Goal: Task Accomplishment & Management: Manage account settings

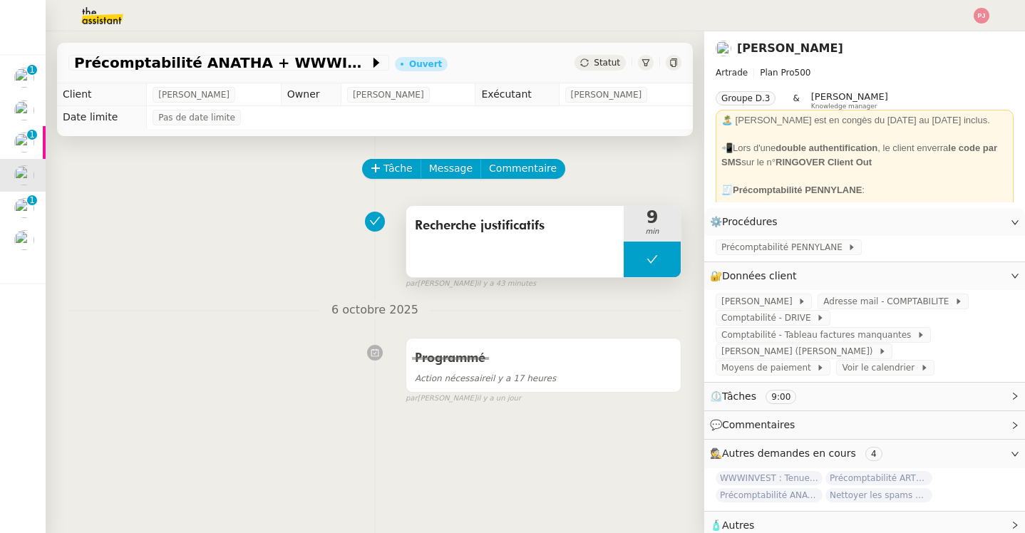
click at [660, 267] on button at bounding box center [651, 260] width 57 height 36
click at [638, 256] on icon at bounding box center [637, 259] width 11 height 11
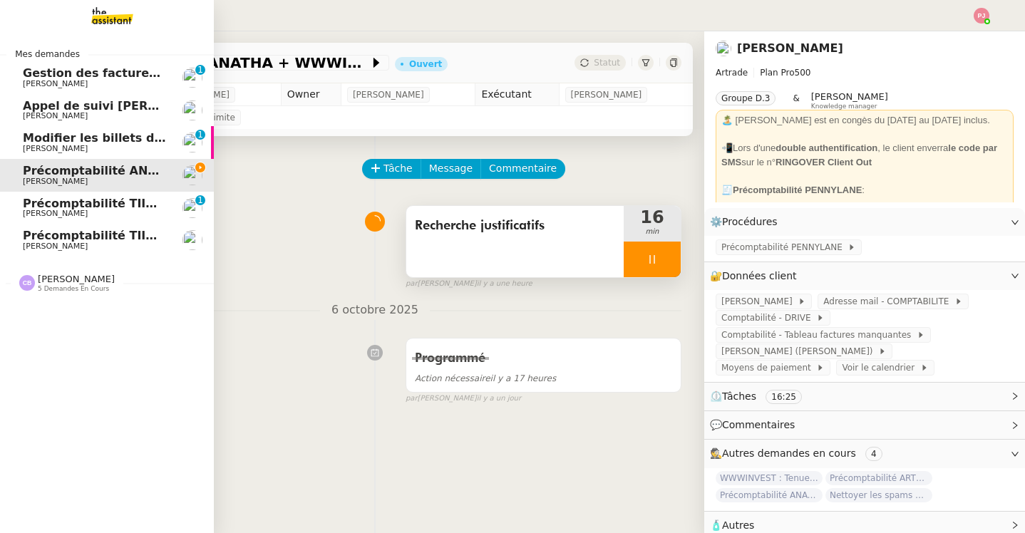
click at [89, 6] on img at bounding box center [101, 15] width 110 height 31
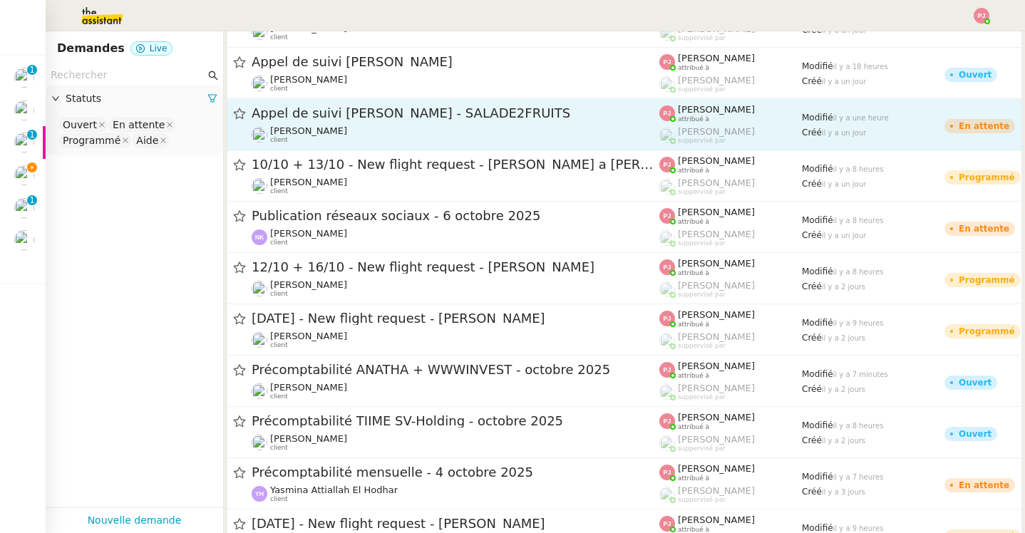
scroll to position [292, 0]
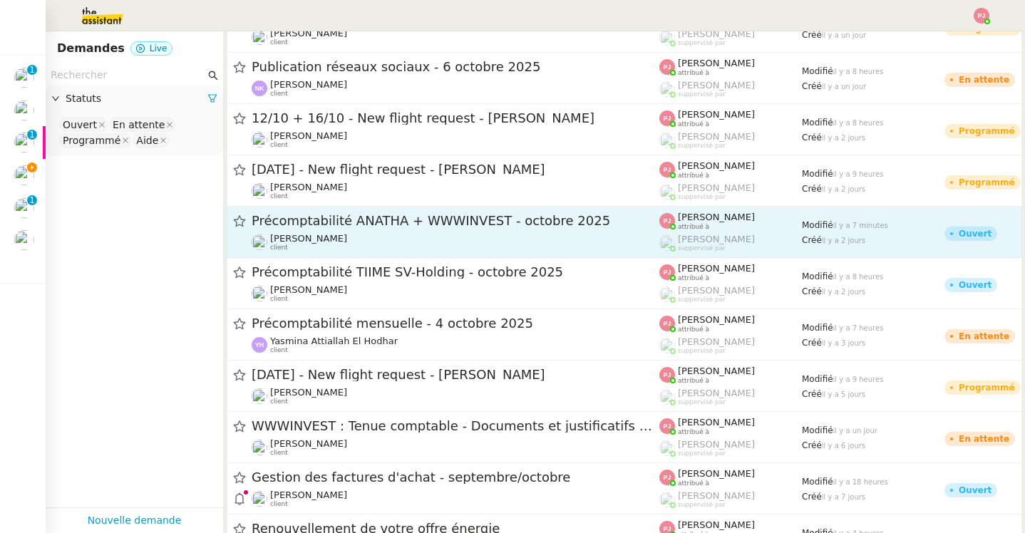
click at [323, 232] on div "Précomptabilité ANATHA + WWWINVEST - [DATE] [PERSON_NAME] client" at bounding box center [456, 231] width 408 height 39
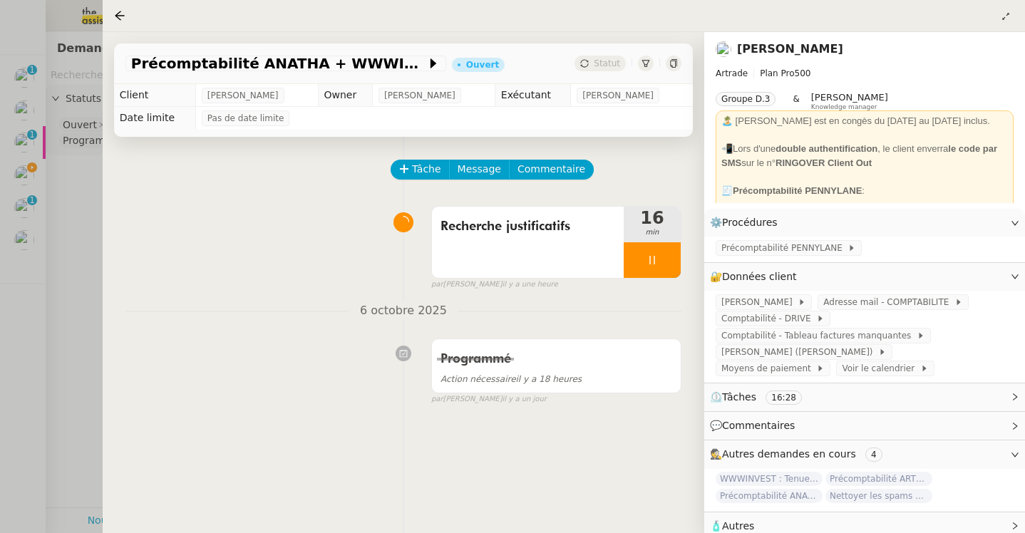
click at [66, 15] on div at bounding box center [512, 266] width 1025 height 533
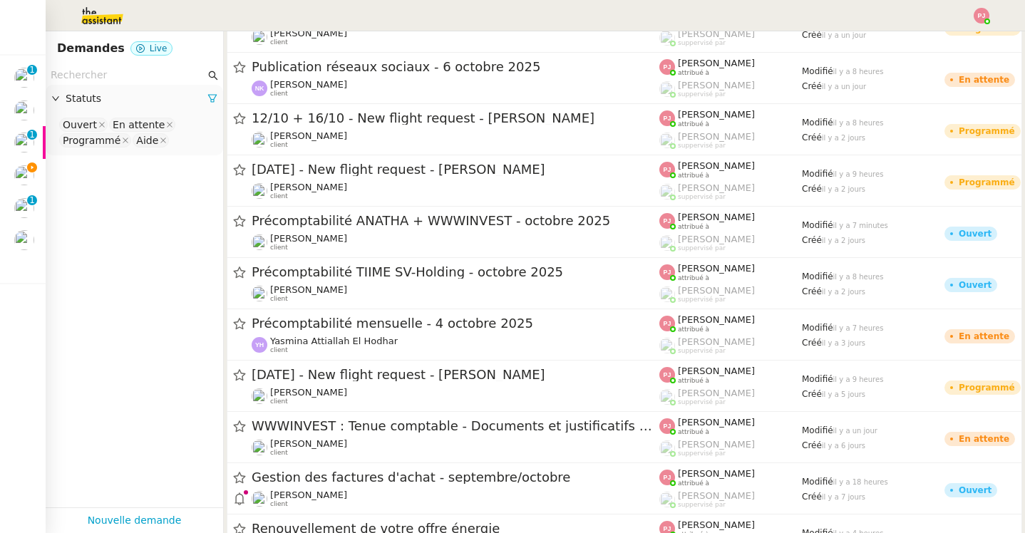
click at [103, 16] on img at bounding box center [91, 15] width 110 height 31
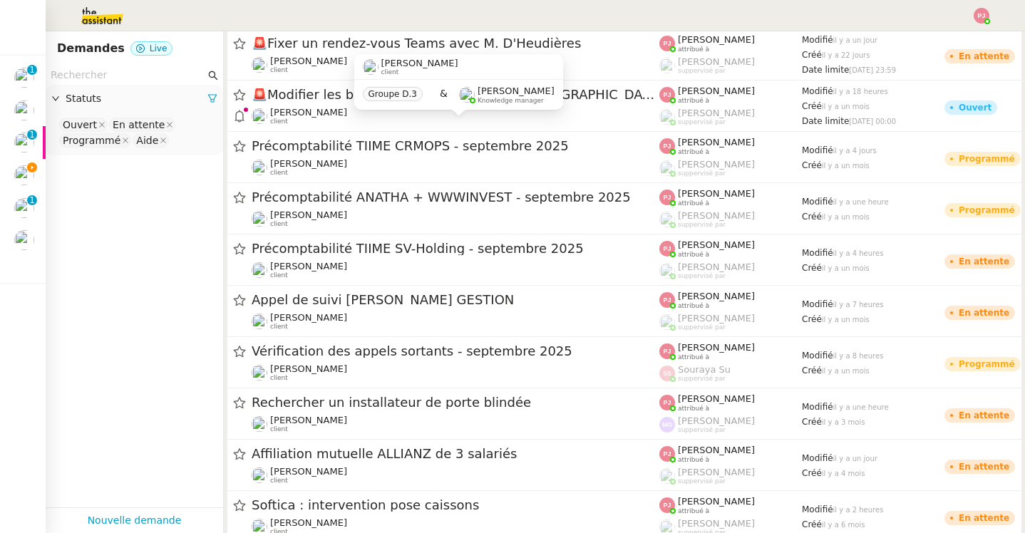
scroll to position [864, 0]
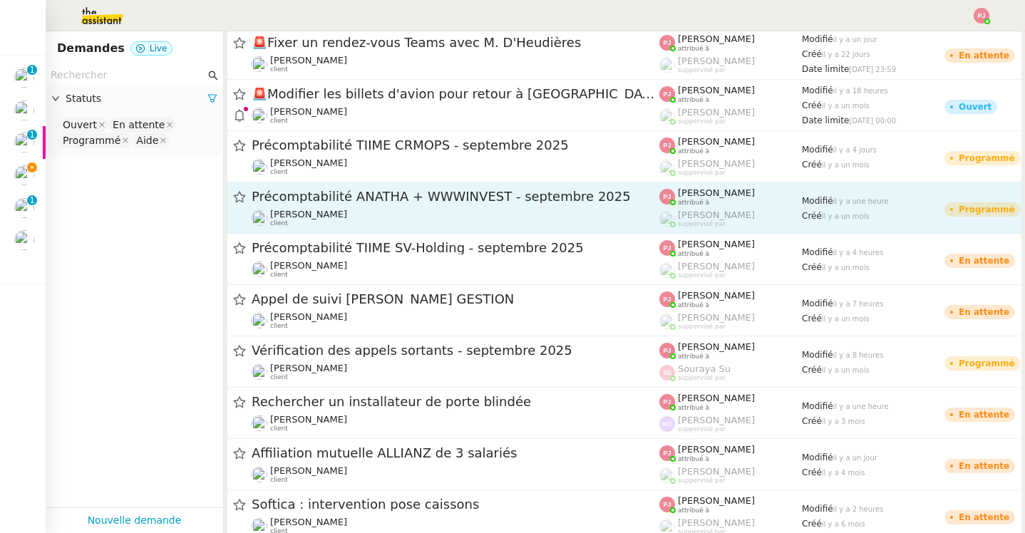
click at [336, 212] on div "[PERSON_NAME] client" at bounding box center [456, 218] width 408 height 19
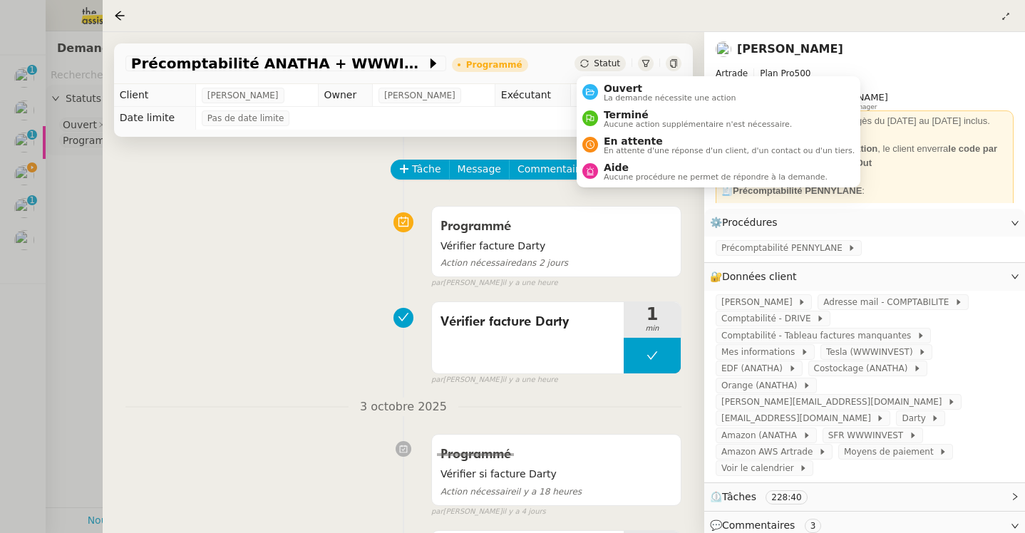
click at [598, 61] on span "Statut" at bounding box center [607, 63] width 26 height 10
click at [621, 118] on span "Terminé" at bounding box center [698, 114] width 188 height 11
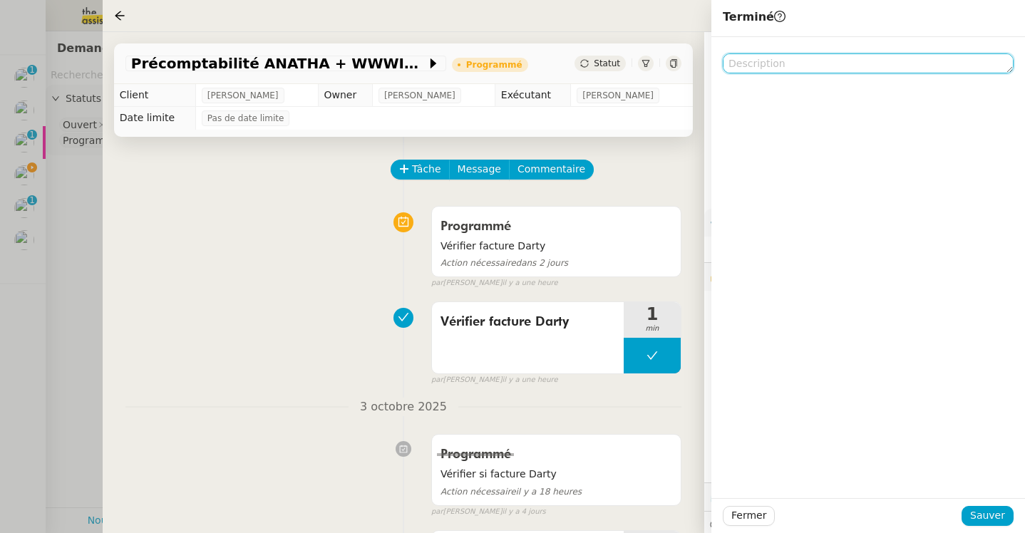
click at [780, 71] on textarea at bounding box center [868, 63] width 291 height 20
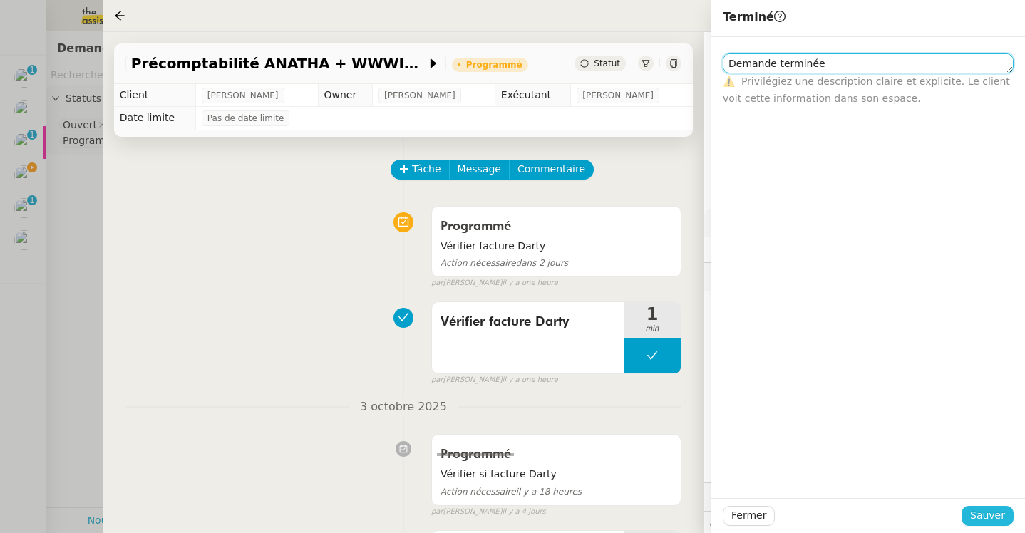
type textarea "Demande terminée"
click at [988, 519] on span "Sauver" at bounding box center [987, 515] width 35 height 16
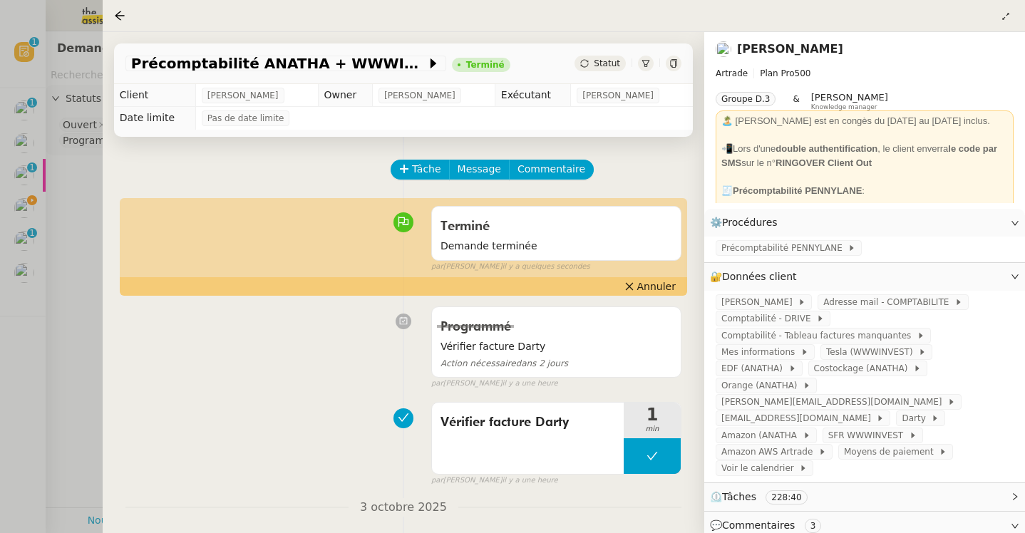
click at [29, 211] on div at bounding box center [512, 266] width 1025 height 533
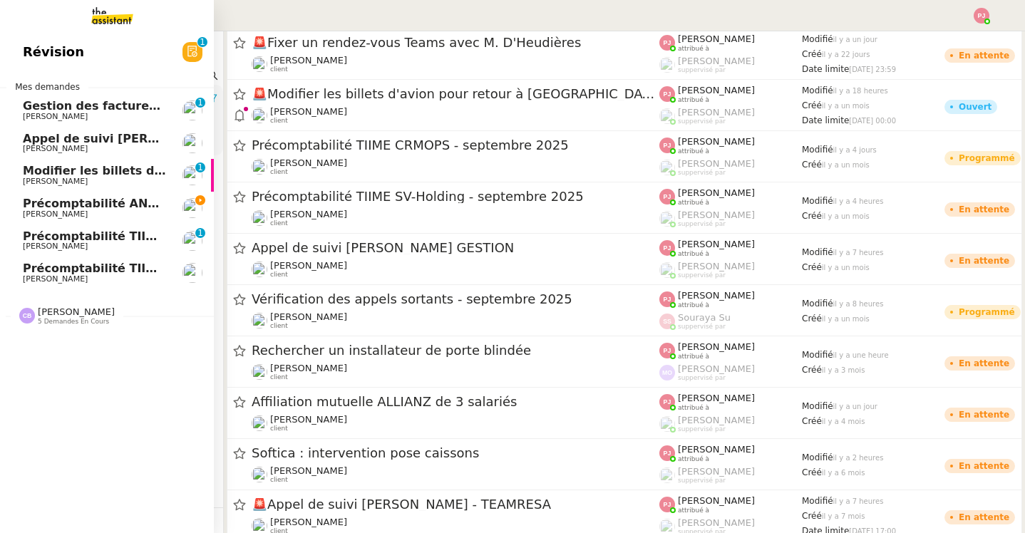
click at [41, 209] on span "Précomptabilité ANATHA + WWWINVEST - octobre 2025" at bounding box center [202, 204] width 358 height 14
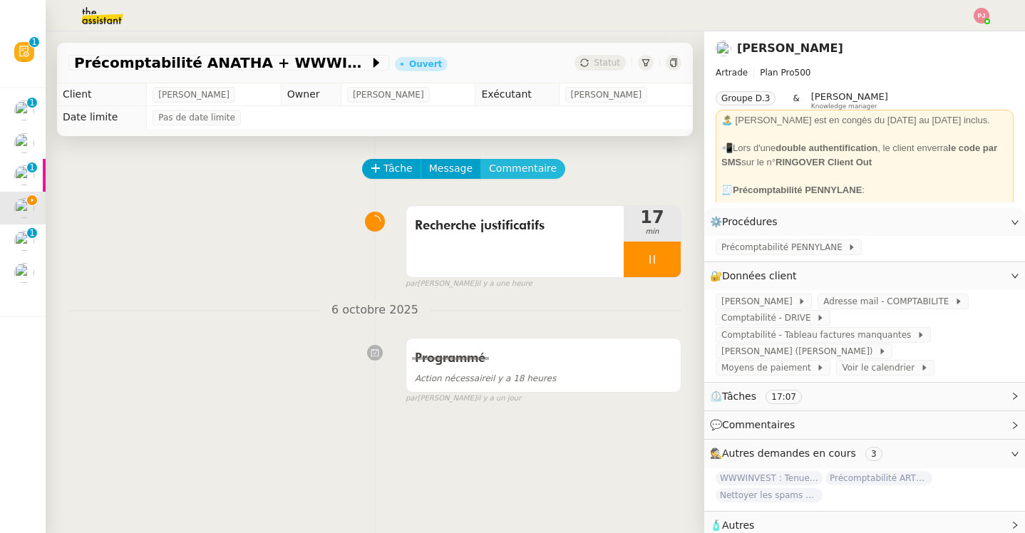
click at [507, 165] on span "Commentaire" at bounding box center [523, 168] width 68 height 16
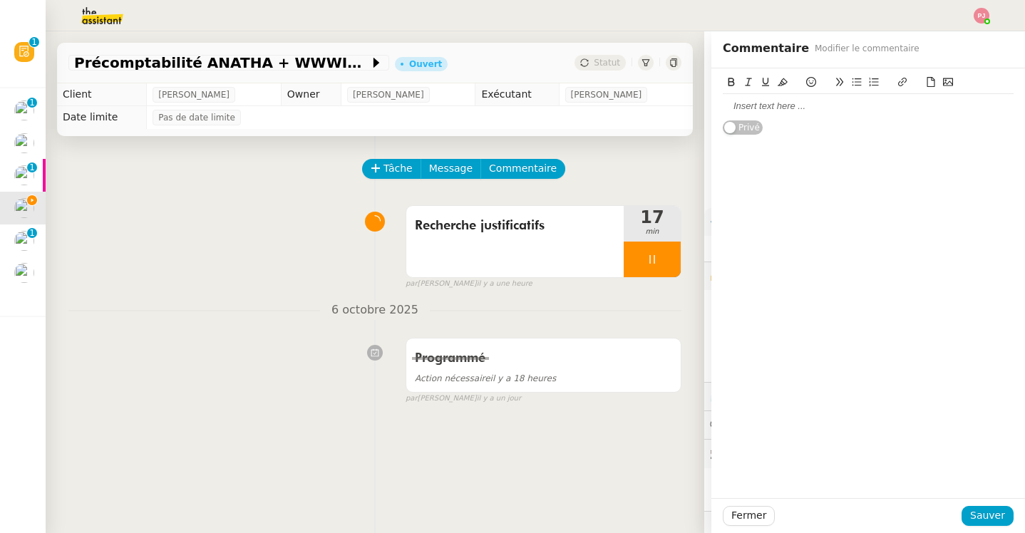
click at [775, 105] on div at bounding box center [868, 106] width 291 height 13
click at [750, 110] on li "récupérer facture Darty fer à repasser (site Darty)" at bounding box center [875, 106] width 277 height 13
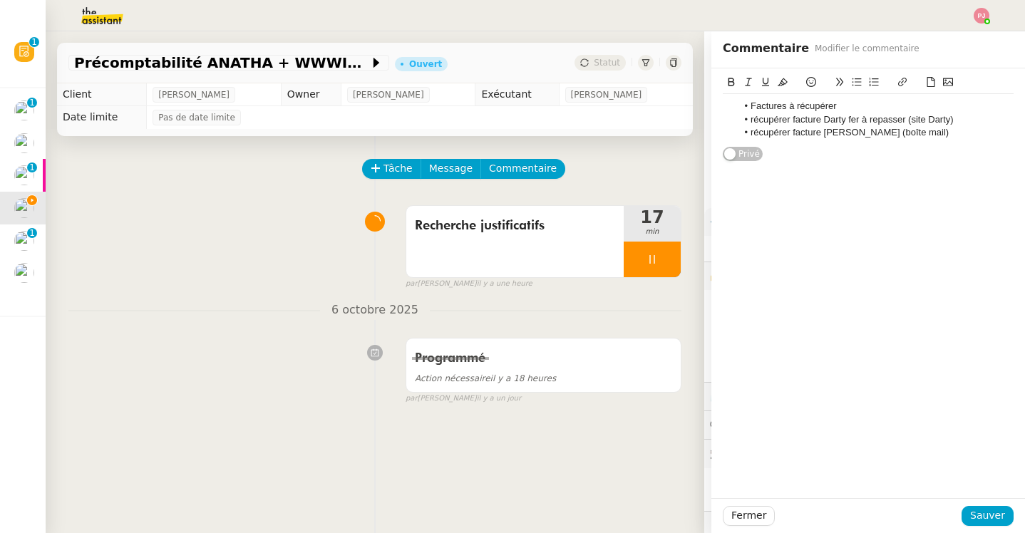
drag, startPoint x: 856, startPoint y: 103, endPoint x: 721, endPoint y: 105, distance: 135.4
click at [721, 105] on div "Factures à récupérer récupérer facture Darty fer à repasser (site Darty) récupé…" at bounding box center [868, 114] width 314 height 93
click at [725, 75] on button at bounding box center [731, 82] width 17 height 16
click at [787, 82] on button at bounding box center [782, 82] width 17 height 16
click at [868, 202] on div "Factures à récupérer récupérer facture Darty fer à repasser (site Darty) récupé…" at bounding box center [868, 283] width 314 height 430
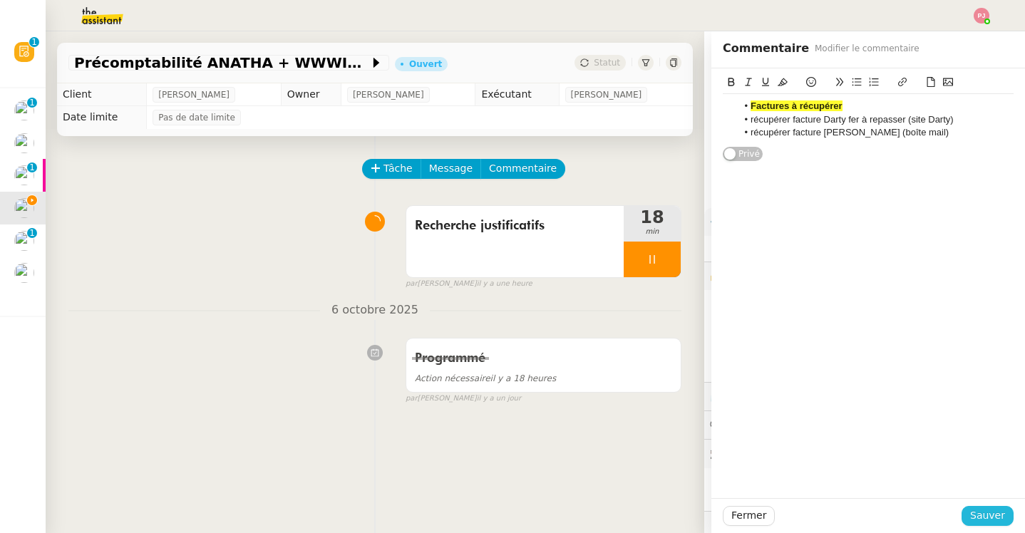
click at [1001, 517] on span "Sauver" at bounding box center [987, 515] width 35 height 16
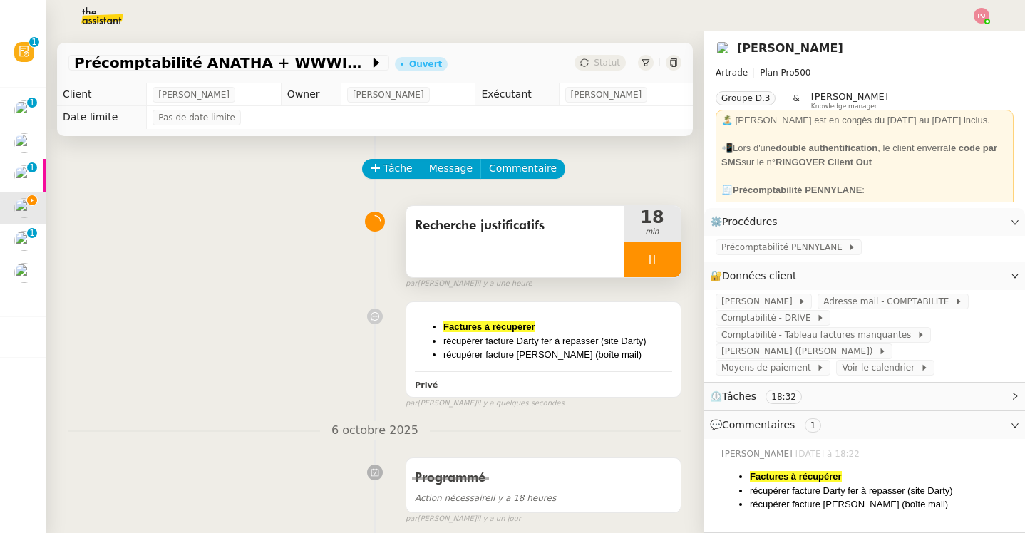
click at [653, 261] on icon at bounding box center [651, 259] width 11 height 11
click at [664, 261] on icon at bounding box center [666, 259] width 11 height 11
click at [637, 260] on button at bounding box center [651, 260] width 57 height 36
click at [631, 260] on div at bounding box center [637, 260] width 29 height 36
click at [536, 232] on span "Recherche justificatifs" at bounding box center [515, 225] width 200 height 21
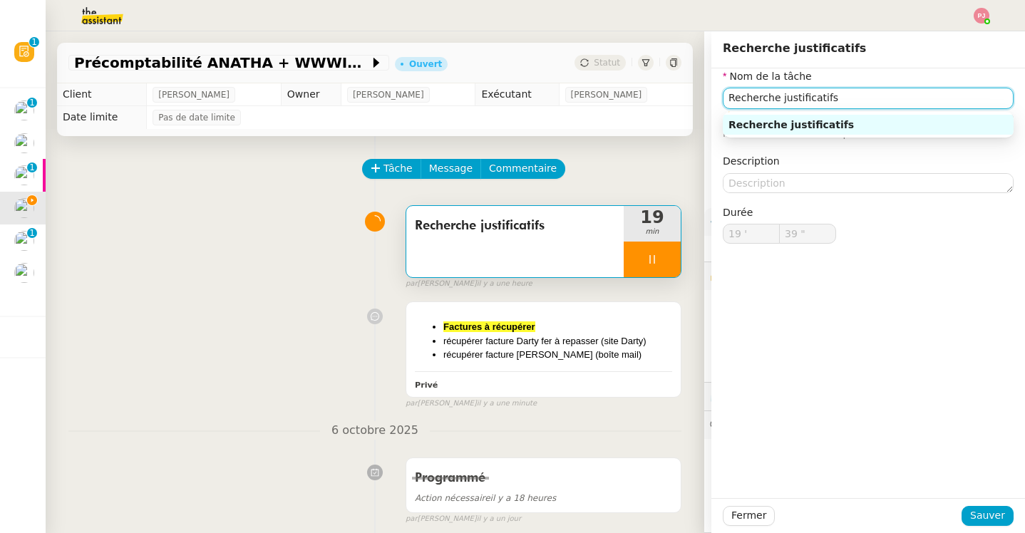
click at [851, 94] on input "Recherche justificatifs" at bounding box center [868, 98] width 291 height 21
type input "40 ""
type input "Recherche justificatifs ANATHA"
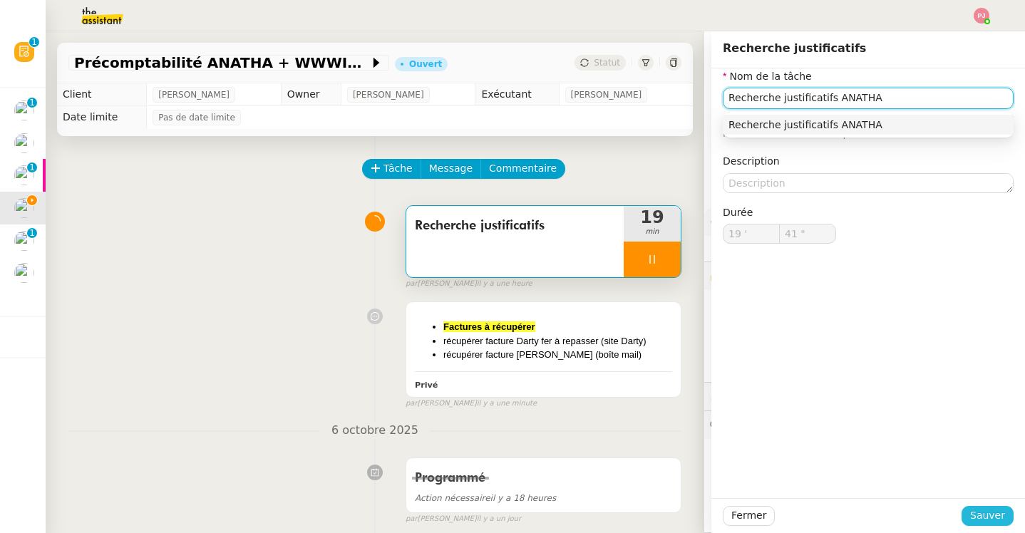
type input "42 ""
click at [988, 515] on span "Sauver" at bounding box center [987, 515] width 35 height 16
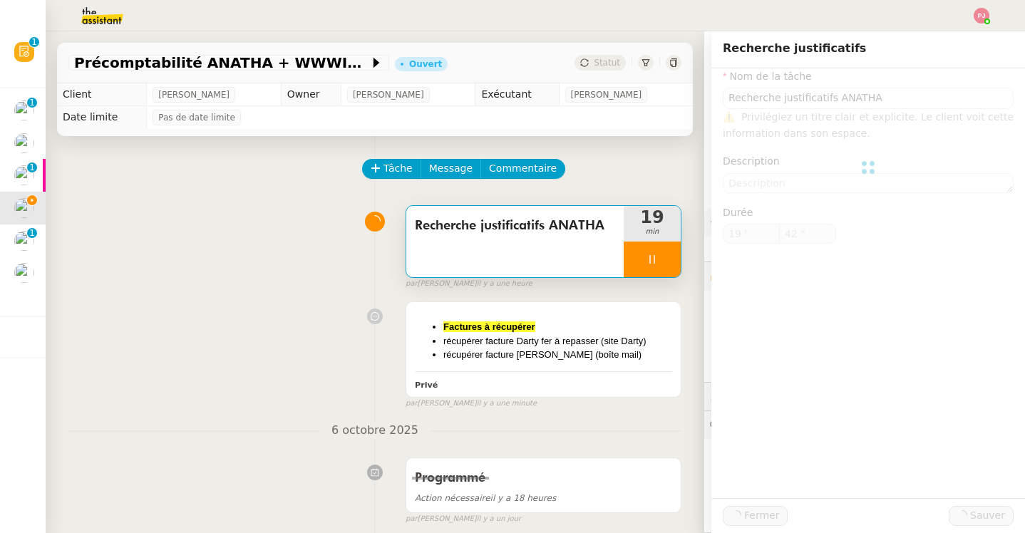
type input "Recherche justificatifs ANATHA"
type input "19 '"
type input "43 ""
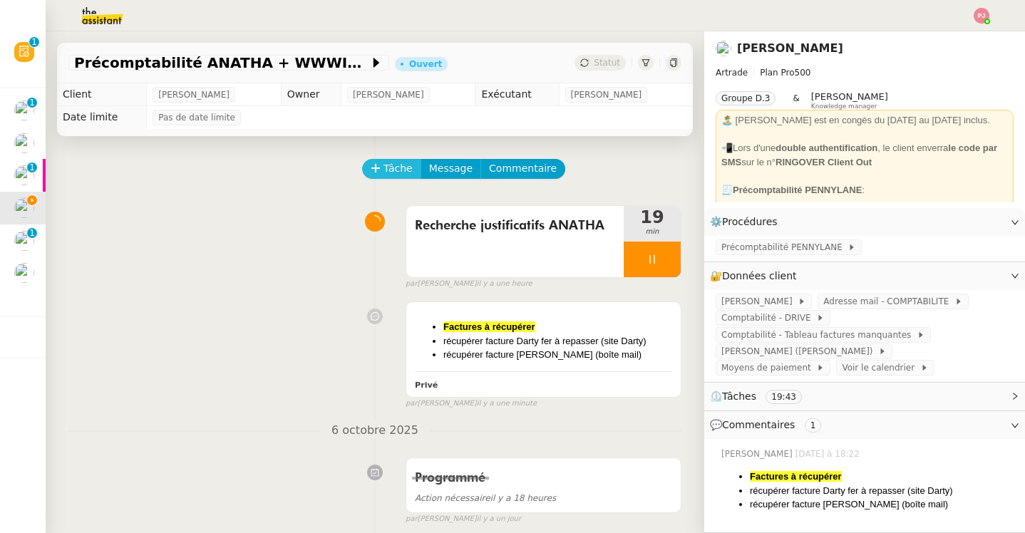
click at [395, 160] on span "Tâche" at bounding box center [397, 168] width 29 height 16
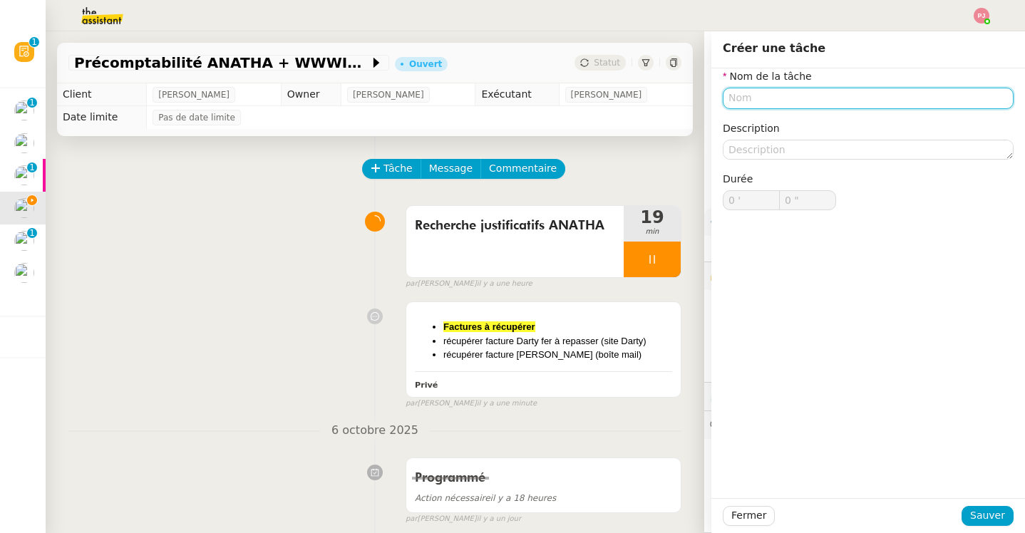
click at [800, 96] on input "text" at bounding box center [868, 98] width 291 height 21
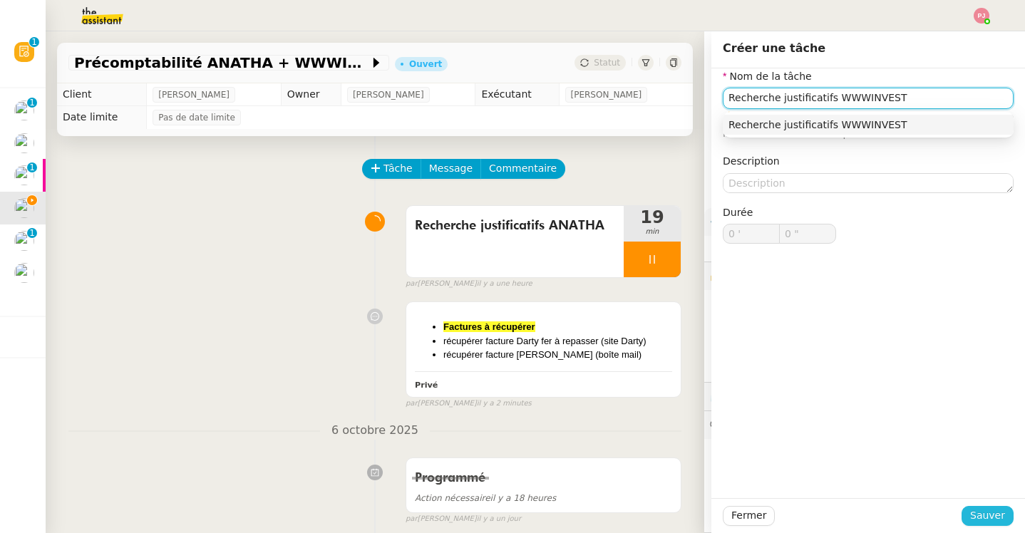
type input "Recherche justificatifs WWWINVEST"
click at [995, 512] on span "Sauver" at bounding box center [987, 515] width 35 height 16
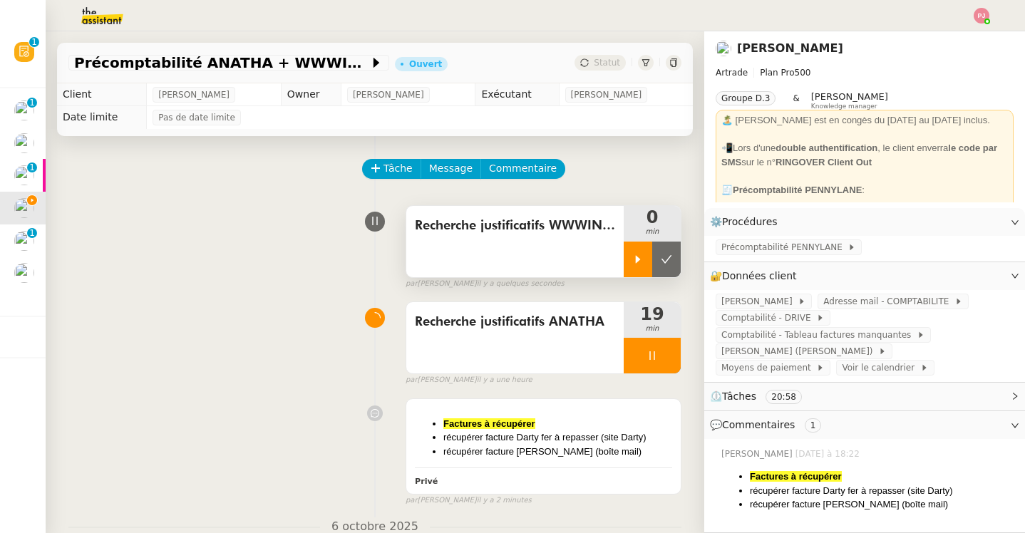
click at [637, 252] on div at bounding box center [637, 260] width 29 height 36
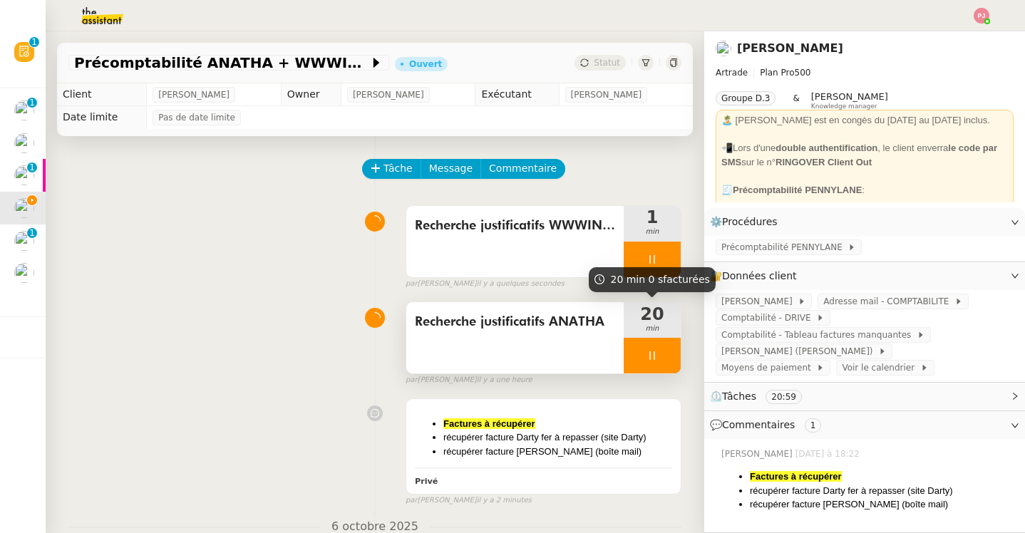
click at [650, 352] on icon at bounding box center [651, 355] width 5 height 9
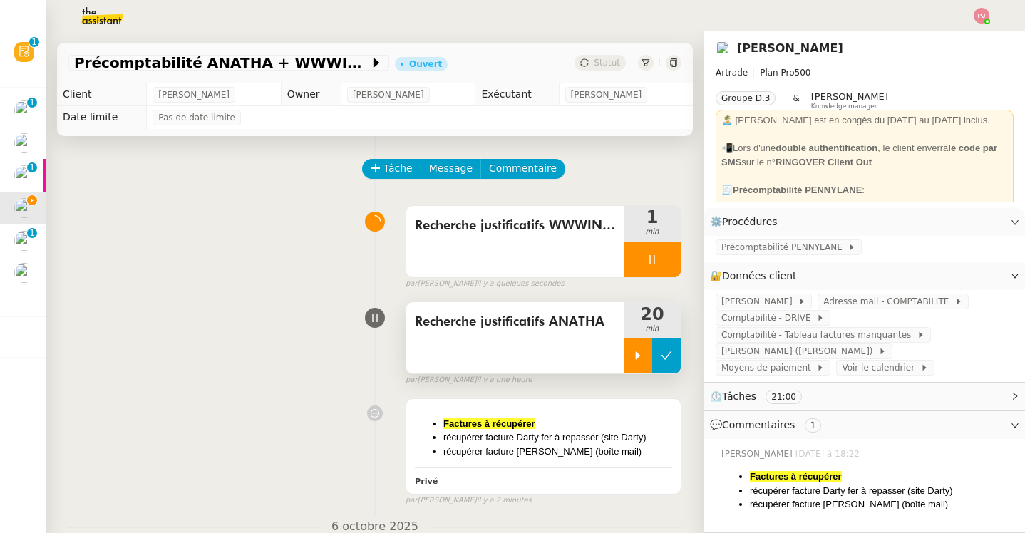
click at [672, 353] on button at bounding box center [666, 356] width 29 height 36
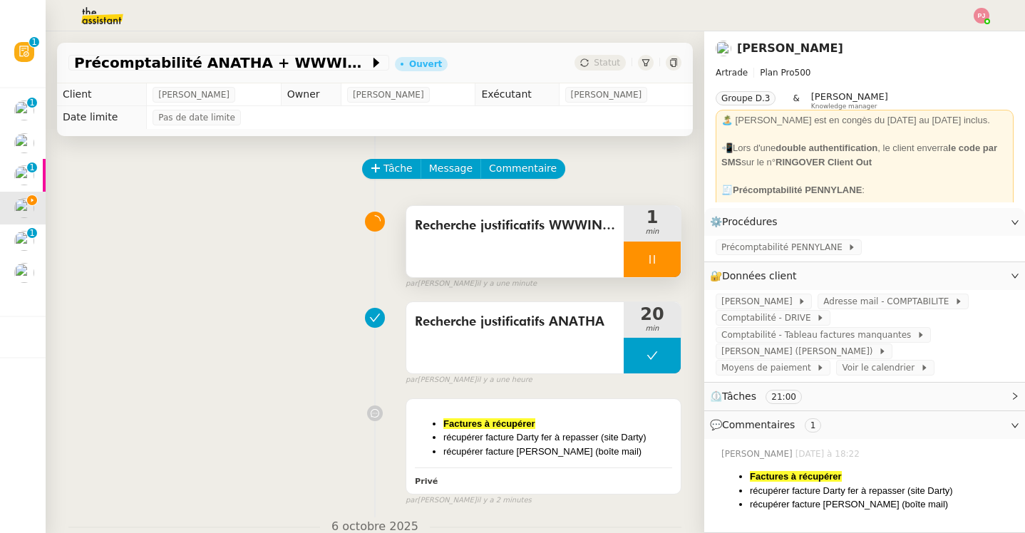
click at [648, 264] on div at bounding box center [651, 260] width 57 height 36
click at [665, 254] on icon at bounding box center [666, 259] width 11 height 11
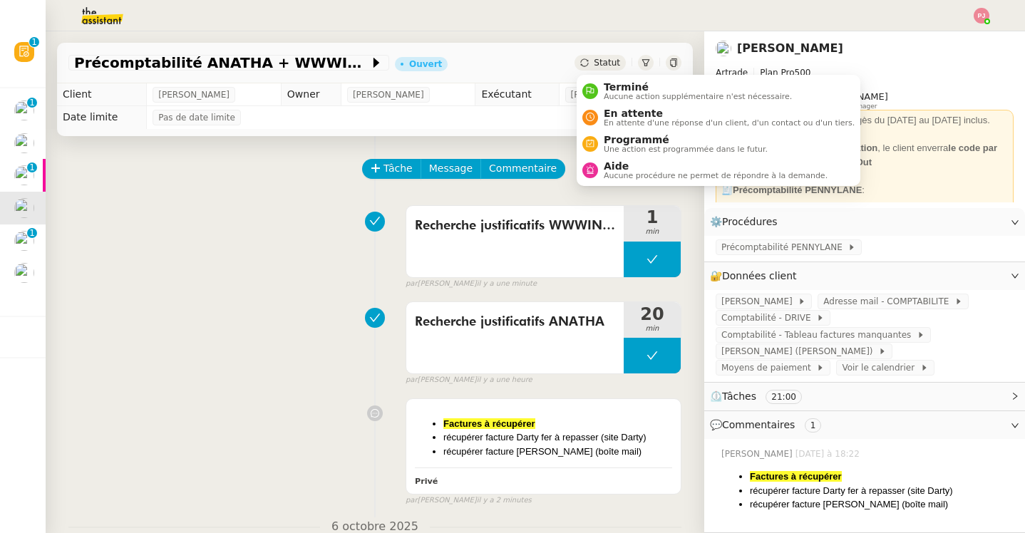
click at [605, 66] on span "Statut" at bounding box center [607, 63] width 26 height 10
click at [624, 143] on span "Programmé" at bounding box center [686, 139] width 164 height 11
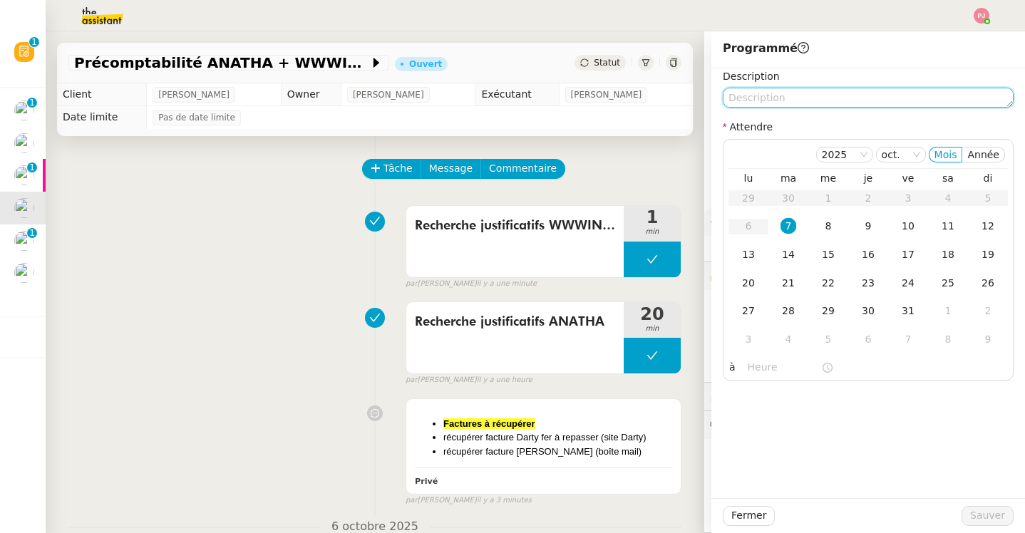
click at [765, 100] on textarea at bounding box center [868, 98] width 291 height 20
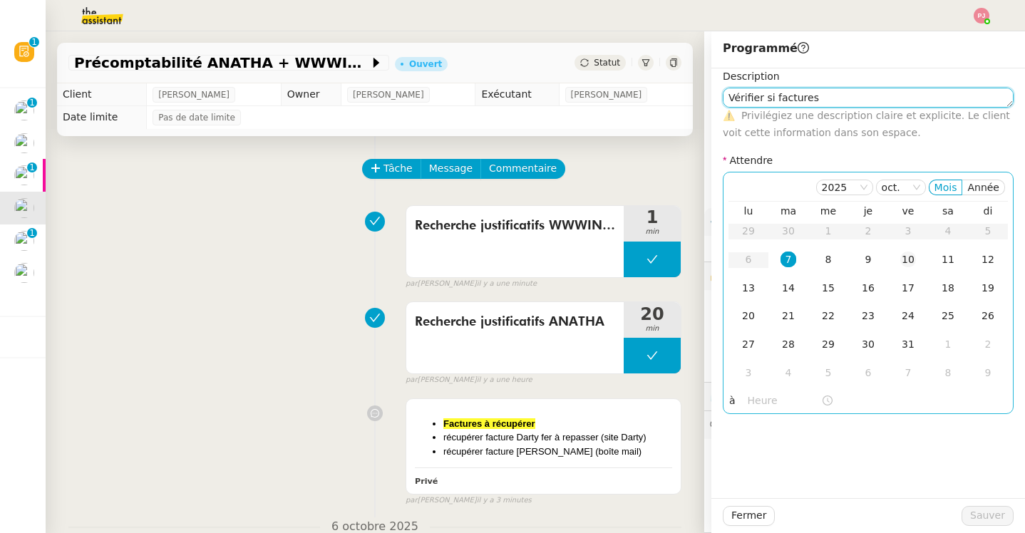
type textarea "Vérifier si factures"
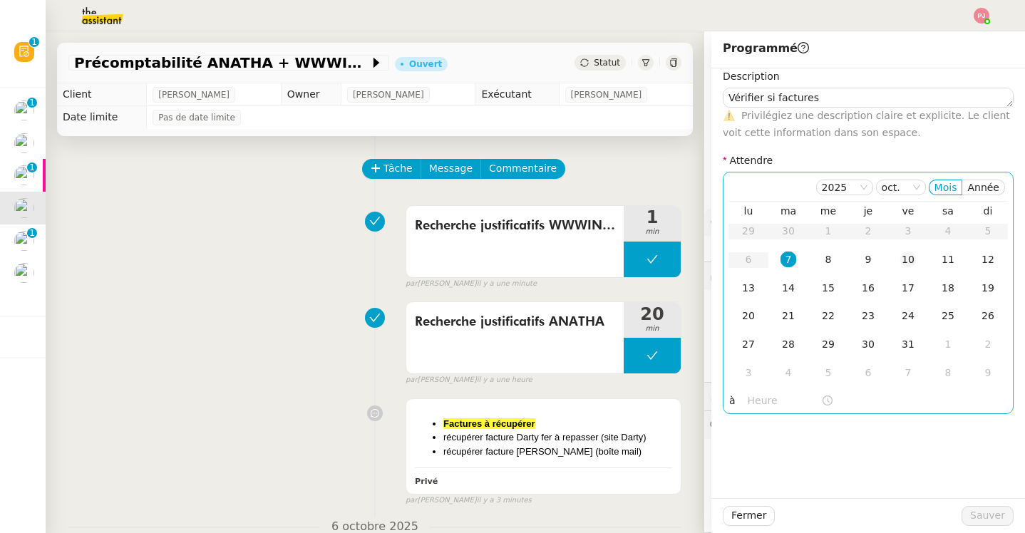
click at [901, 255] on div "10" at bounding box center [908, 260] width 16 height 16
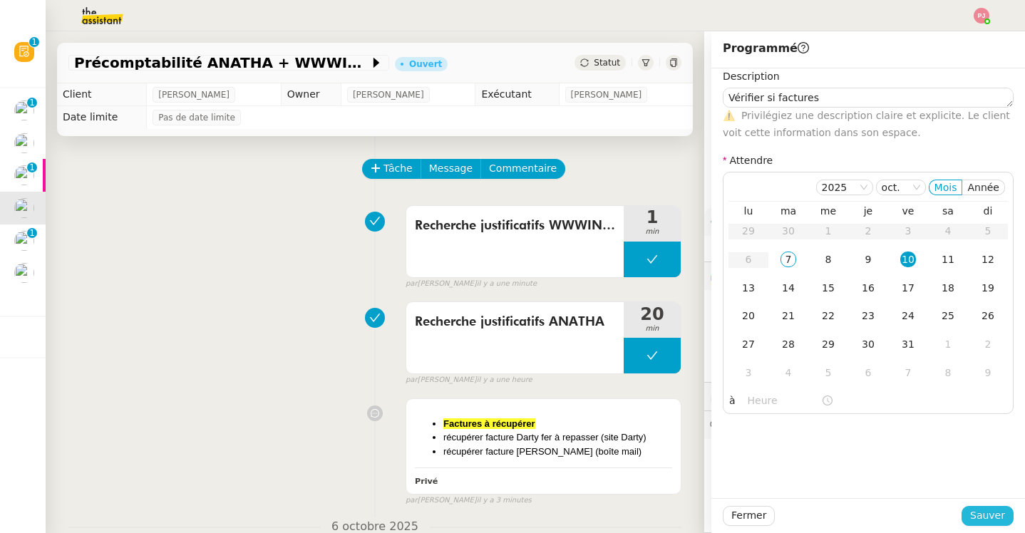
click at [990, 512] on span "Sauver" at bounding box center [987, 515] width 35 height 16
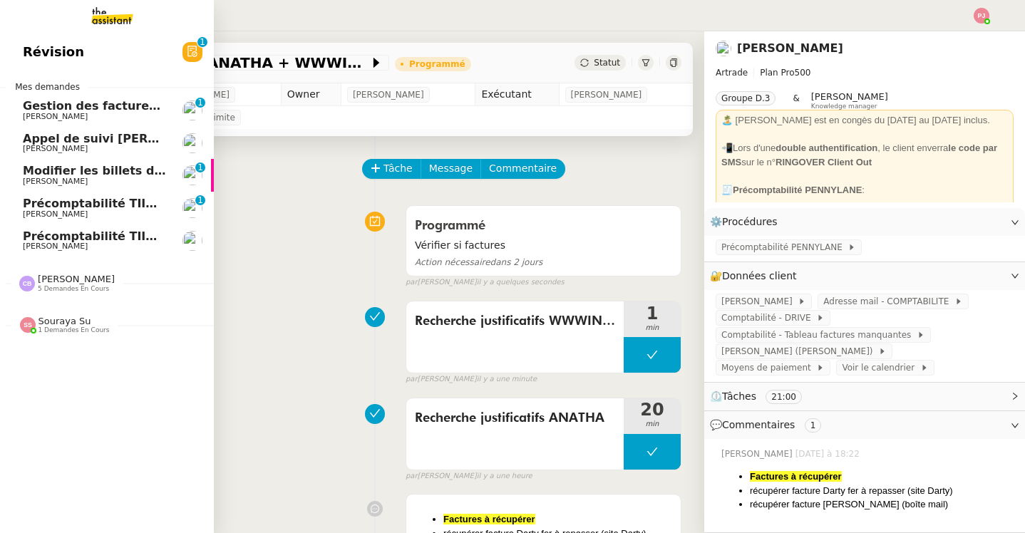
click at [80, 172] on span "Modifier les billets d'avion pour retour à [GEOGRAPHIC_DATA]" at bounding box center [221, 171] width 397 height 14
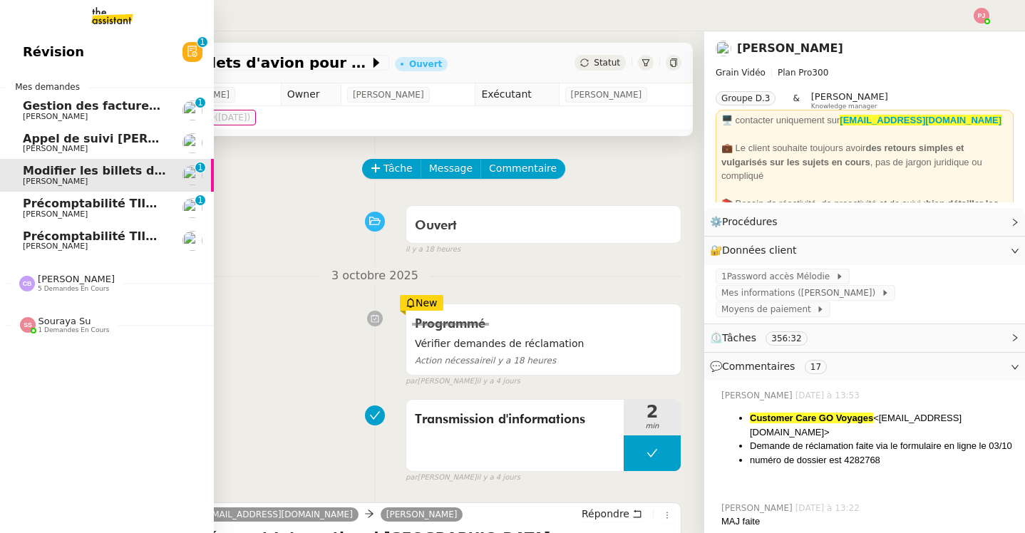
click at [86, 143] on span "Appel de suivi [PERSON_NAME]" at bounding box center [123, 139] width 201 height 14
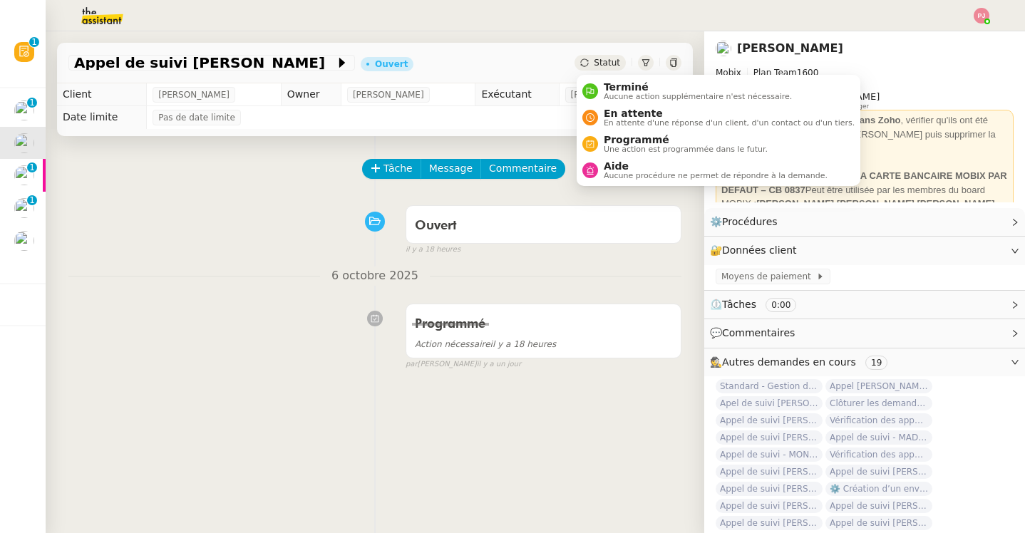
click at [613, 59] on span "Statut" at bounding box center [607, 63] width 26 height 10
click at [626, 140] on span "Programmé" at bounding box center [686, 139] width 164 height 11
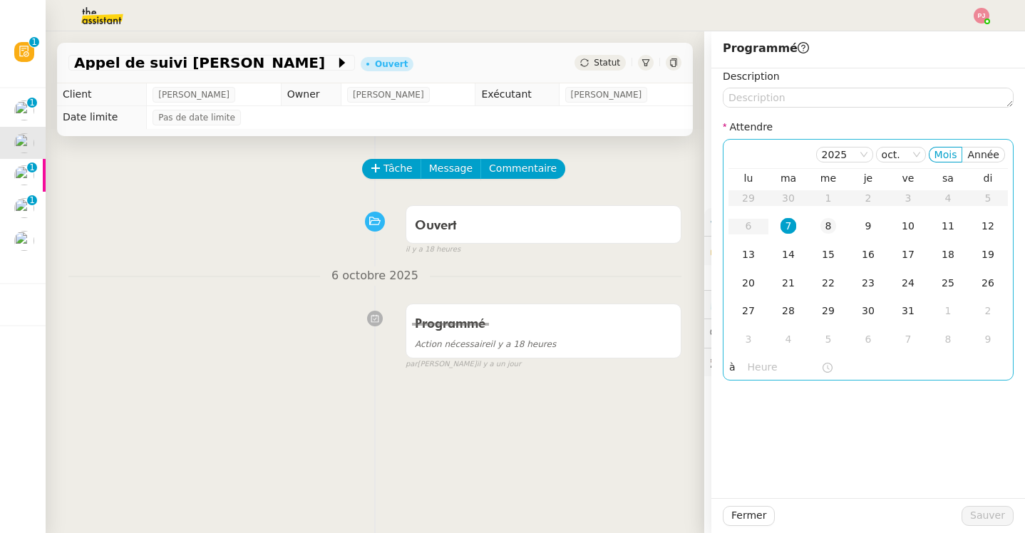
click at [826, 223] on div "8" at bounding box center [828, 226] width 16 height 16
click at [974, 513] on span "Sauver" at bounding box center [987, 515] width 35 height 16
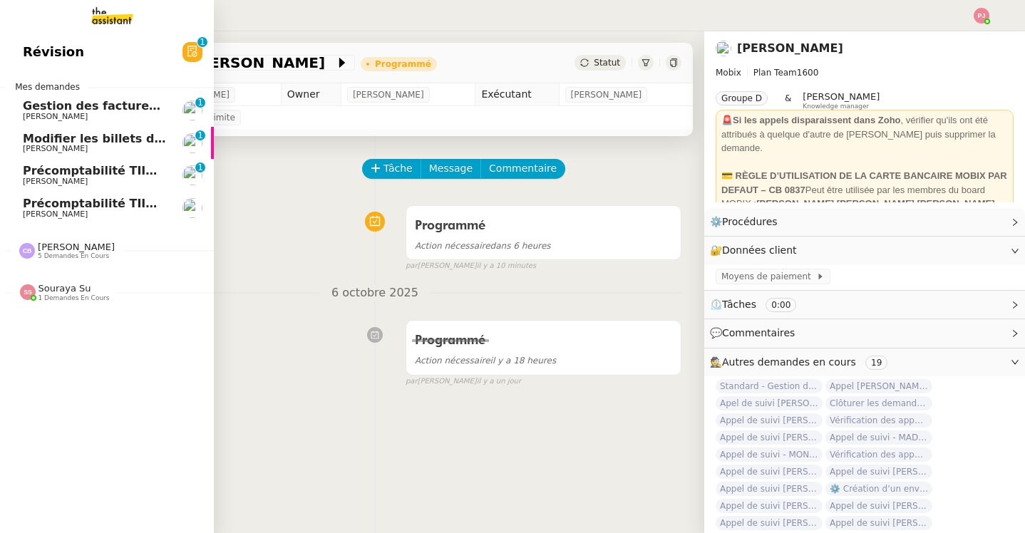
click at [53, 172] on span "Précomptabilité TIIME CRMOPS - octobre 2025" at bounding box center [172, 171] width 299 height 14
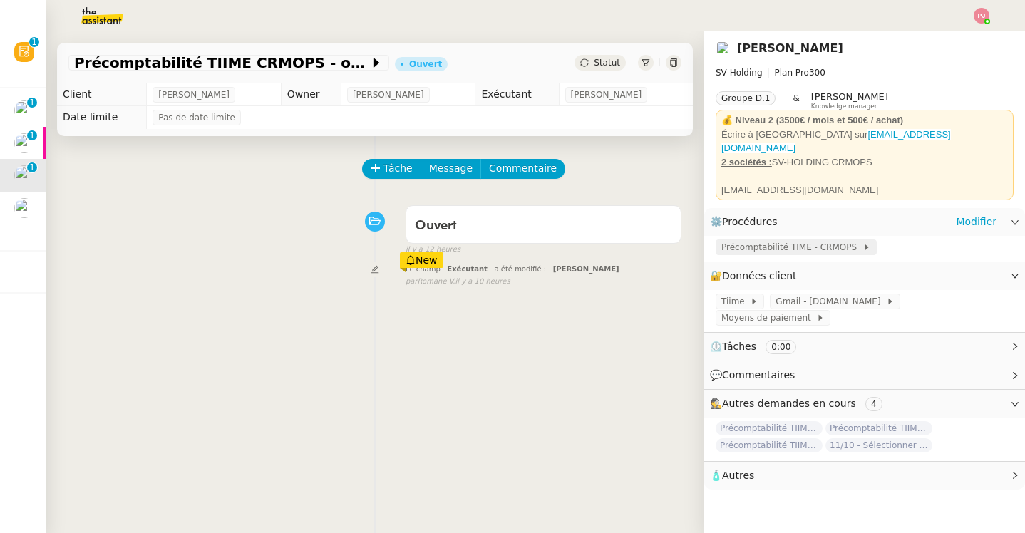
click at [748, 242] on span "Précomptabilité TIME - CRMOPS" at bounding box center [791, 247] width 141 height 14
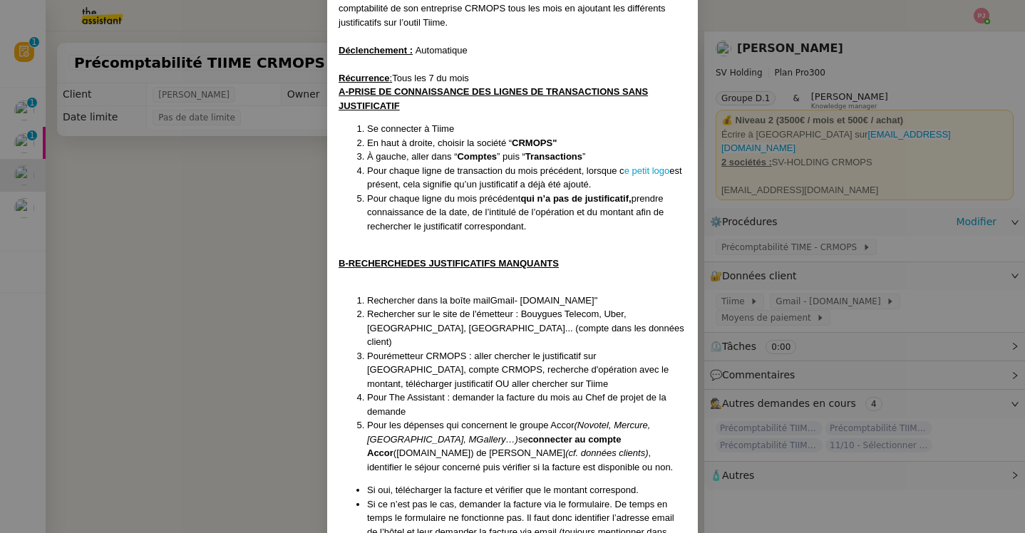
scroll to position [138, 0]
click at [291, 286] on nz-modal-container "Créée le [DATE] MAJ le [DATE] Contexte : [PERSON_NAME] souhaite que nous nous o…" at bounding box center [512, 266] width 1025 height 533
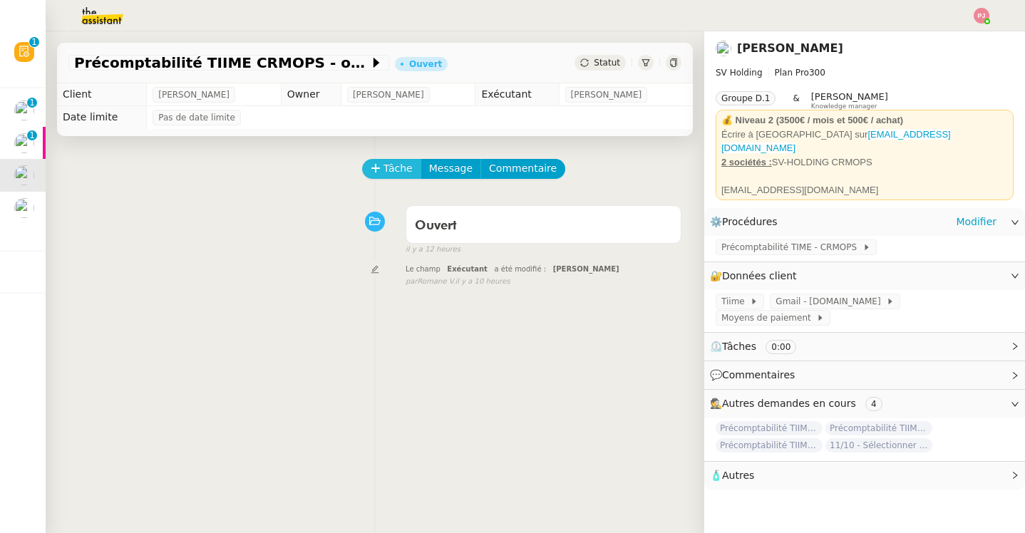
click at [384, 171] on span "Tâche" at bounding box center [397, 168] width 29 height 16
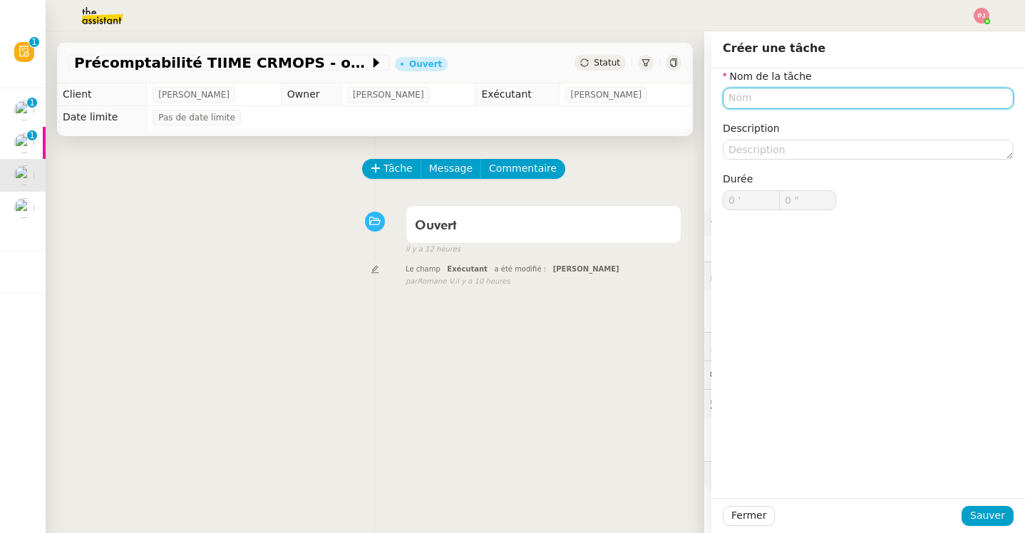
click at [772, 96] on input "text" at bounding box center [868, 98] width 291 height 21
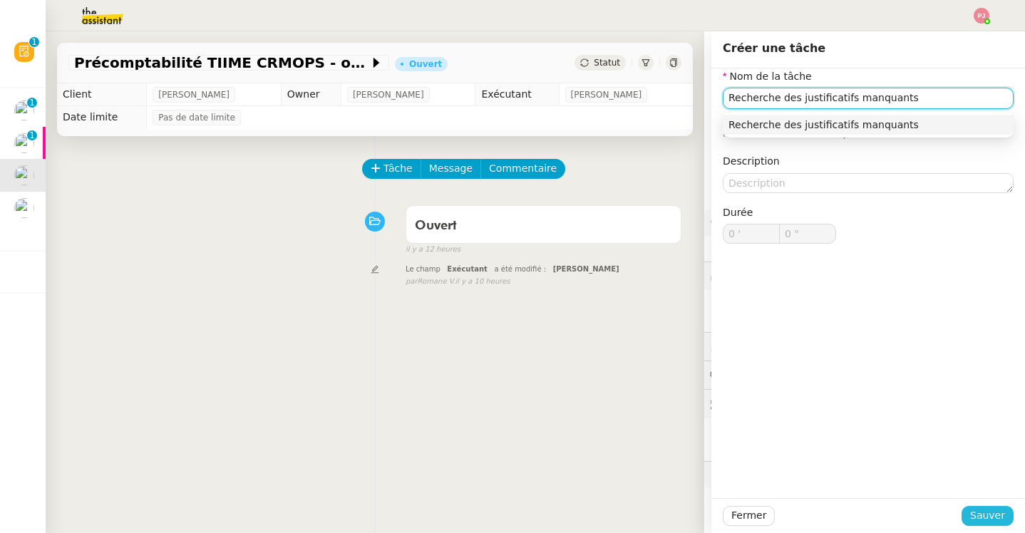
type input "Recherche des justificatifs manquants"
click at [991, 509] on span "Sauver" at bounding box center [987, 515] width 35 height 16
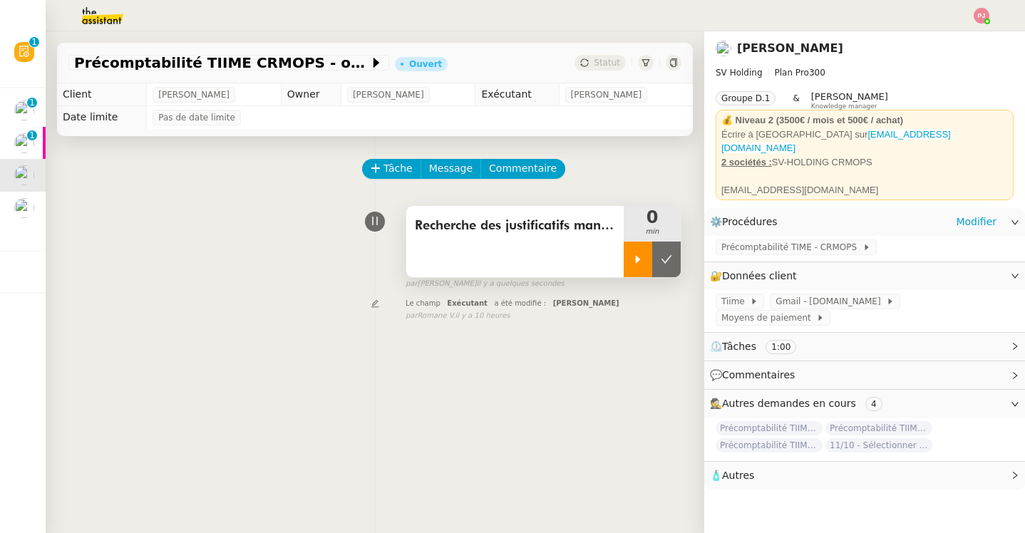
click at [638, 254] on icon at bounding box center [637, 259] width 11 height 11
click at [745, 296] on span at bounding box center [748, 301] width 6 height 10
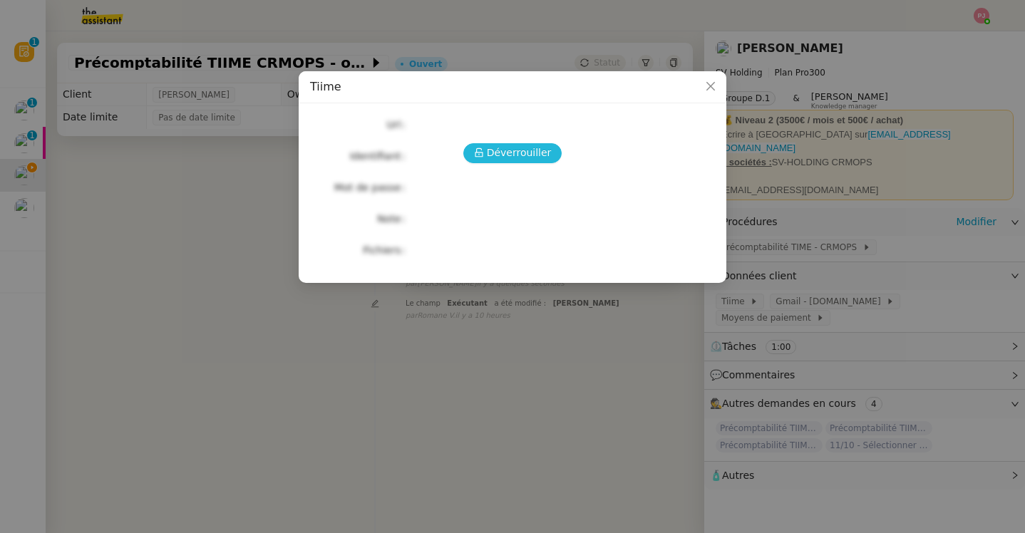
click at [519, 152] on span "Déverrouiller" at bounding box center [519, 153] width 65 height 16
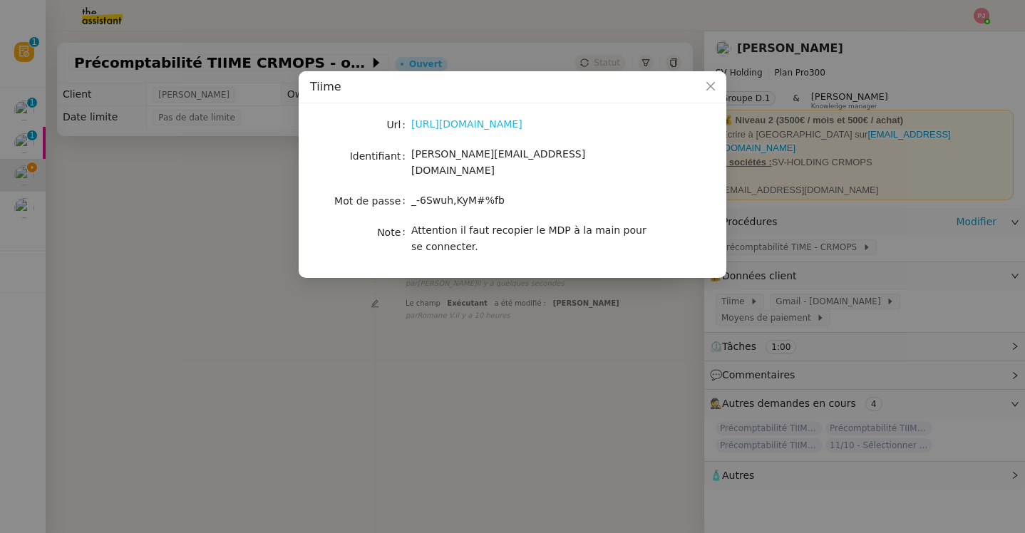
click at [498, 125] on link "[URL][DOMAIN_NAME]" at bounding box center [466, 123] width 111 height 11
click at [230, 182] on nz-modal-container "Tiime Url [URL][DOMAIN_NAME] Identifiant [EMAIL_ADDRESS][DOMAIN_NAME] Mot de pa…" at bounding box center [512, 266] width 1025 height 533
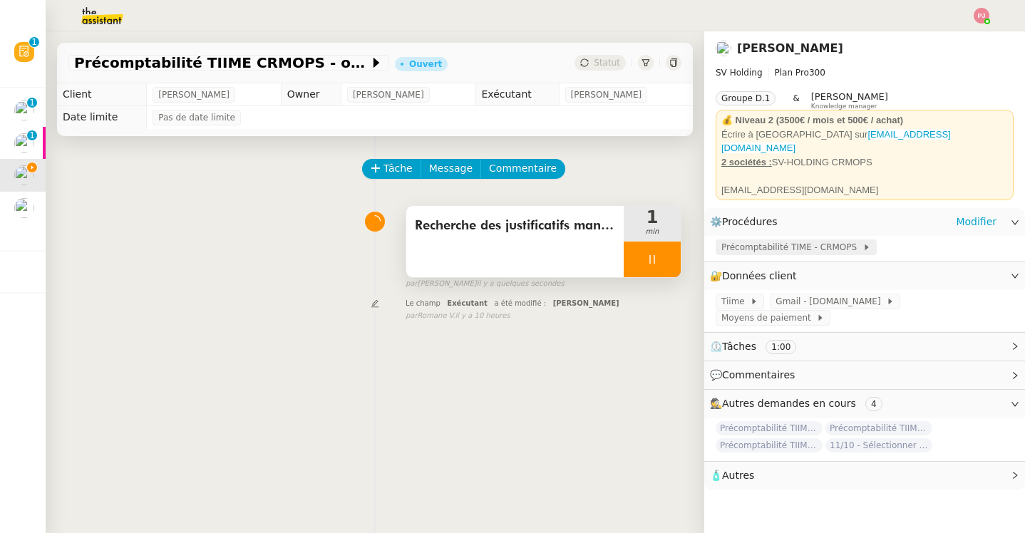
click at [755, 240] on span "Précomptabilité TIME - CRMOPS" at bounding box center [791, 247] width 141 height 14
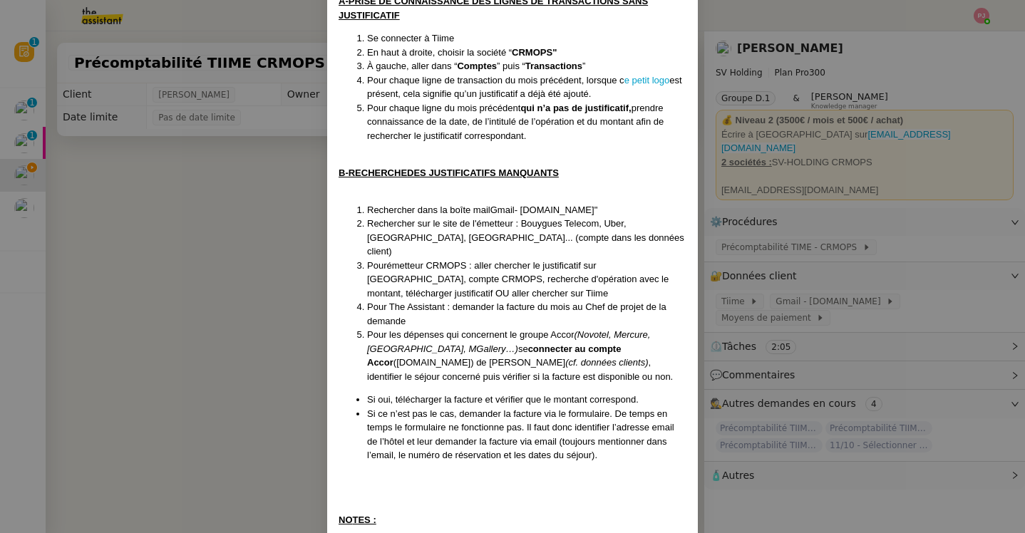
scroll to position [230, 0]
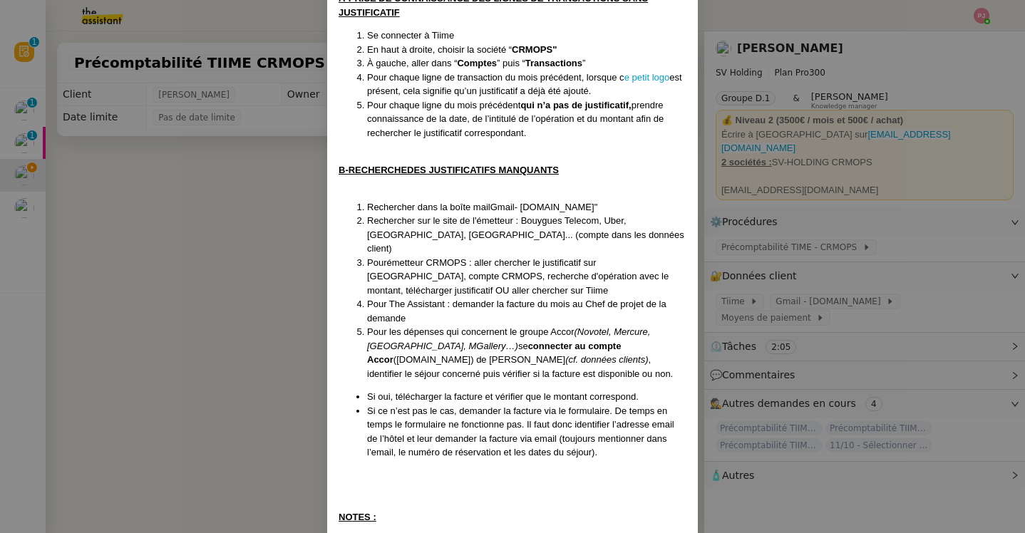
click at [814, 289] on nz-modal-container "Créée le [DATE] MAJ le [DATE] Contexte : [PERSON_NAME] souhaite que nous nous o…" at bounding box center [512, 266] width 1025 height 533
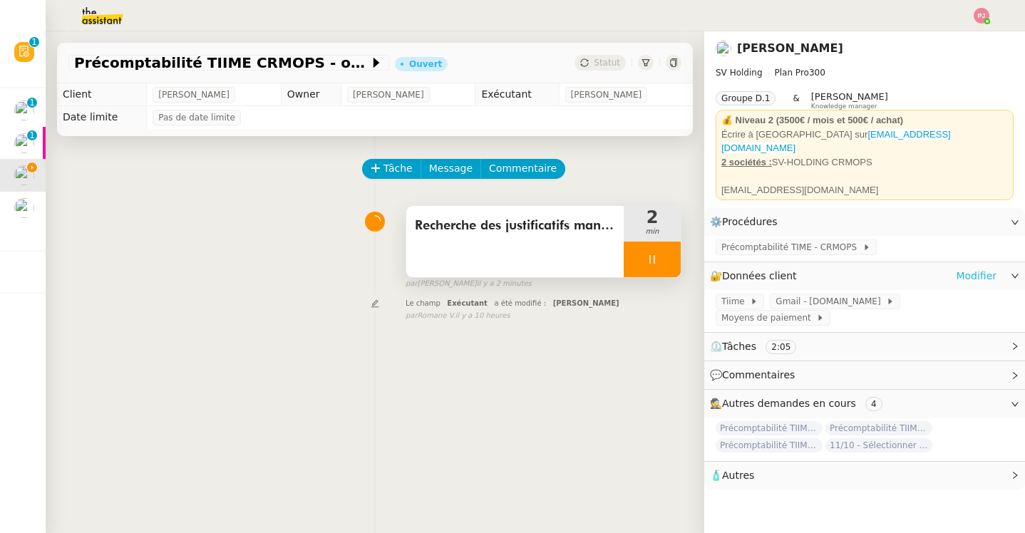
click at [987, 268] on link "Modifier" at bounding box center [976, 276] width 41 height 16
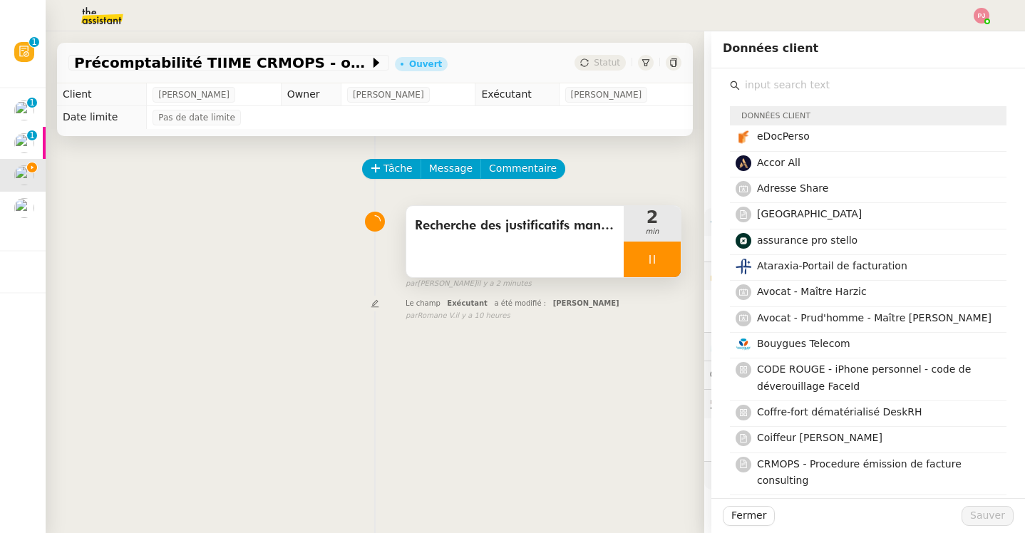
scroll to position [3, 0]
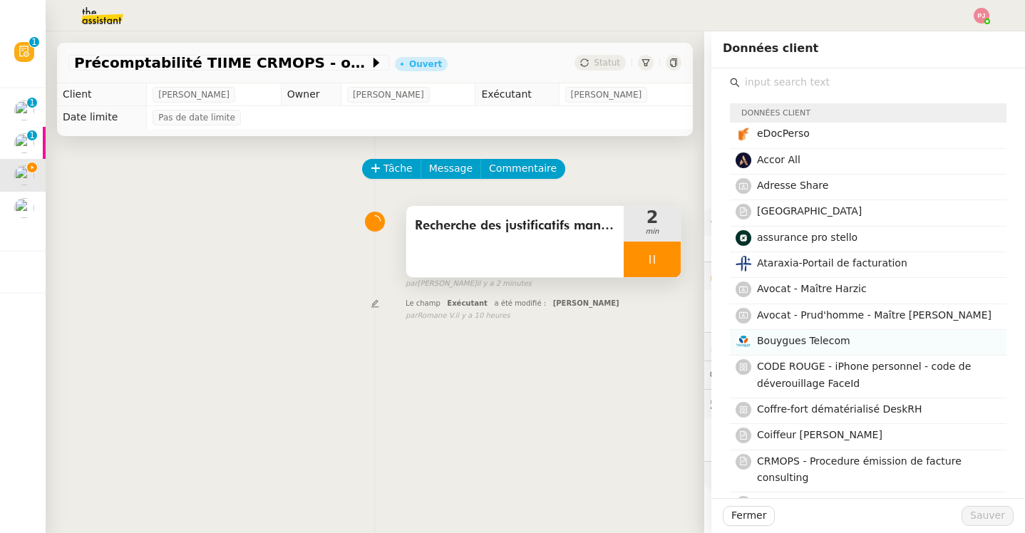
click at [802, 342] on span "Bouygues Telecom" at bounding box center [803, 340] width 93 height 11
click at [987, 509] on span "Sauver" at bounding box center [987, 515] width 35 height 16
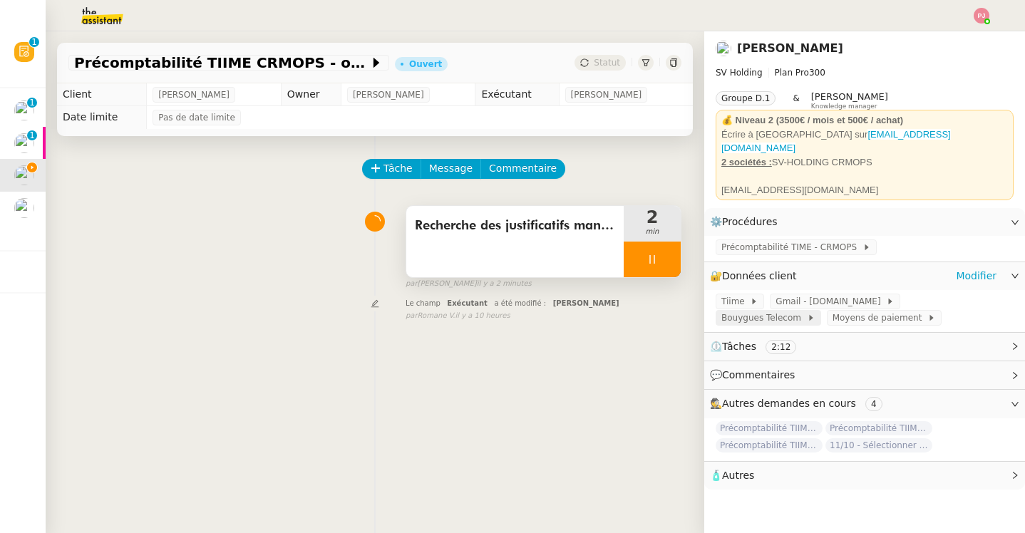
click at [807, 311] on span "Bouygues Telecom" at bounding box center [764, 318] width 86 height 14
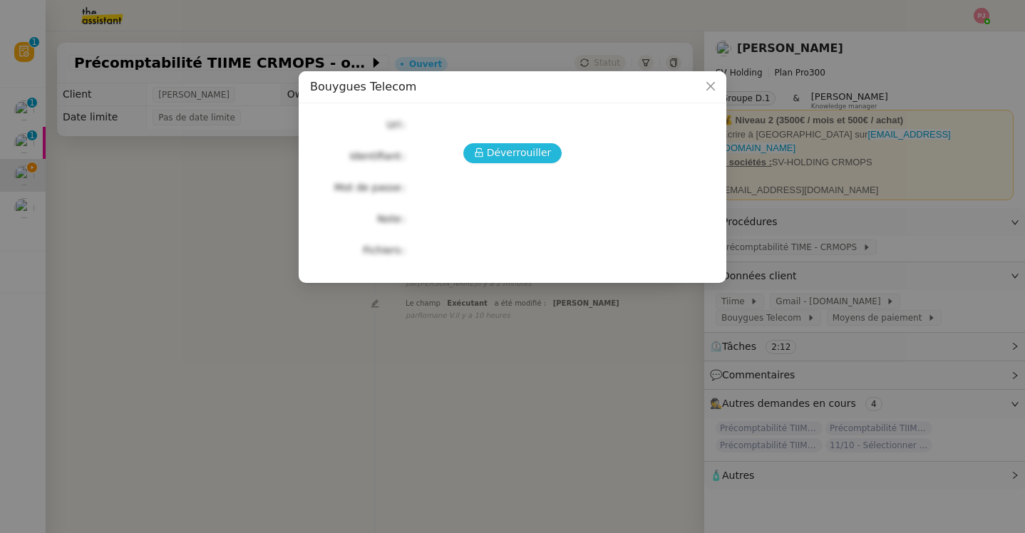
click at [544, 150] on span "Déverrouiller" at bounding box center [519, 153] width 65 height 16
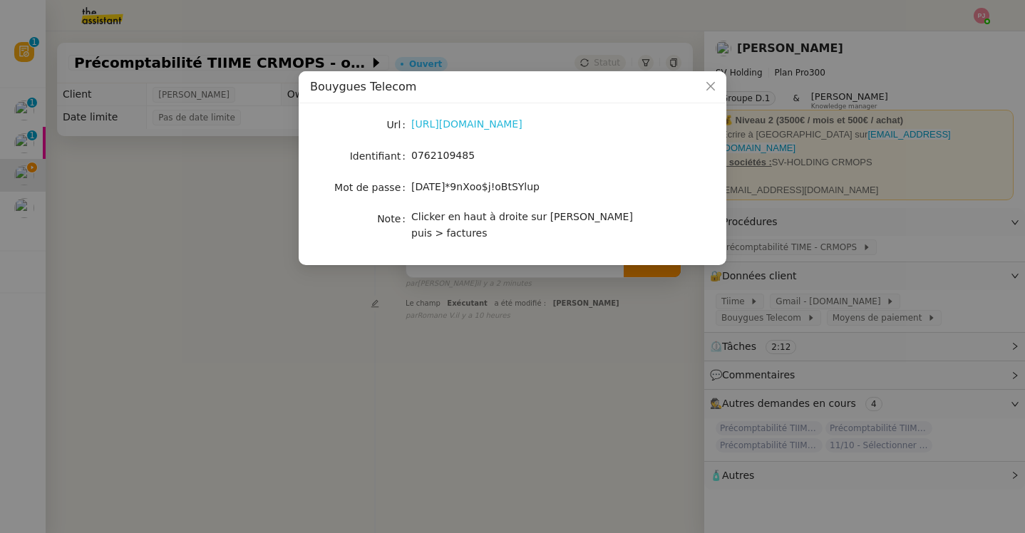
click at [499, 128] on link "[URL][DOMAIN_NAME]" at bounding box center [466, 123] width 111 height 11
click at [223, 269] on nz-modal-container "Bouygues Telecom Url [URL][DOMAIN_NAME] Identifiant 0762109485 Mot de passe [DA…" at bounding box center [512, 266] width 1025 height 533
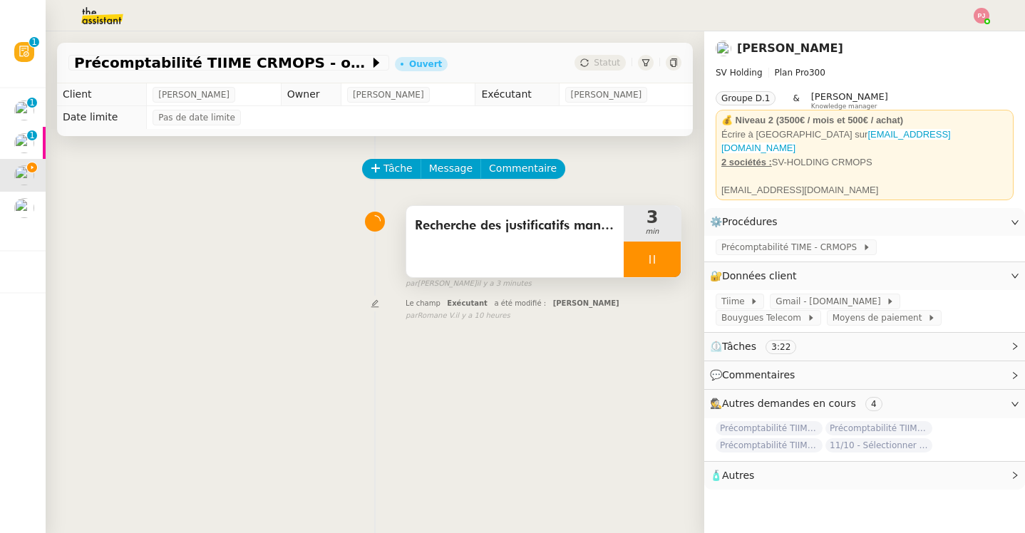
click at [651, 261] on icon at bounding box center [651, 259] width 11 height 11
click at [635, 266] on div at bounding box center [637, 260] width 29 height 36
click at [881, 296] on span at bounding box center [884, 301] width 6 height 10
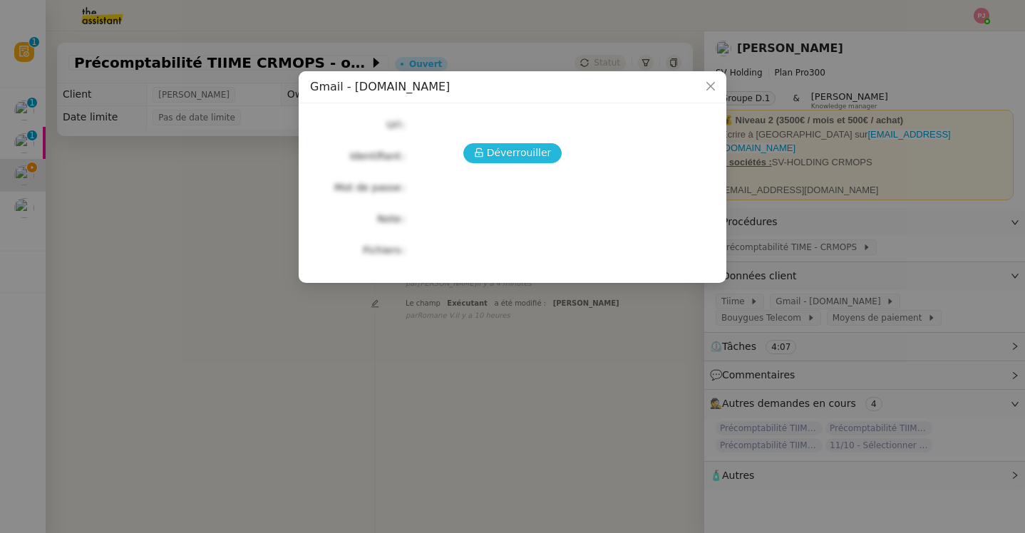
click at [530, 150] on span "Déverrouiller" at bounding box center [519, 153] width 65 height 16
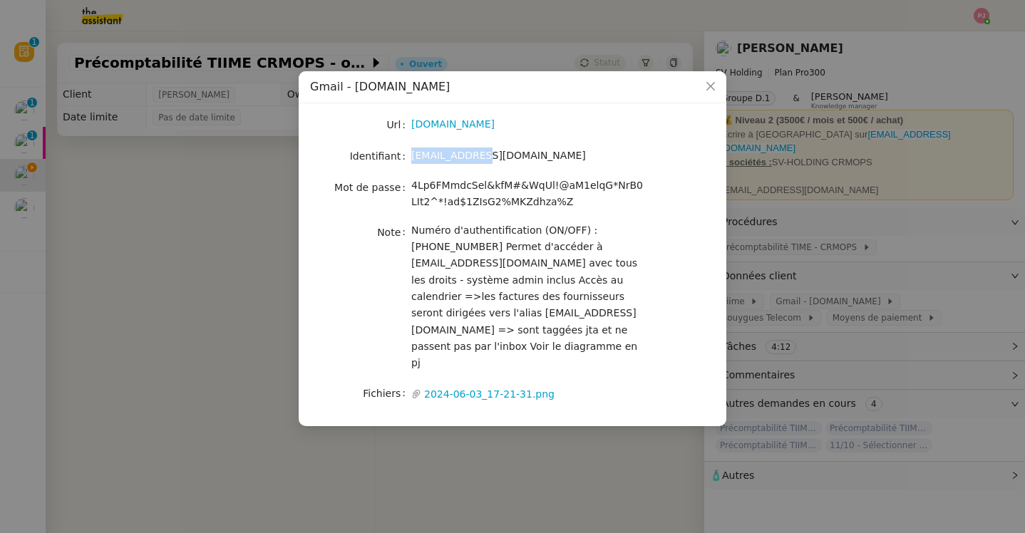
drag, startPoint x: 498, startPoint y: 156, endPoint x: 410, endPoint y: 155, distance: 87.7
click at [410, 155] on nz-form-item "Identifiant [EMAIL_ADDRESS][DOMAIN_NAME]" at bounding box center [512, 156] width 405 height 20
copy nz-form-item "[EMAIL_ADDRESS][DOMAIN_NAME]"
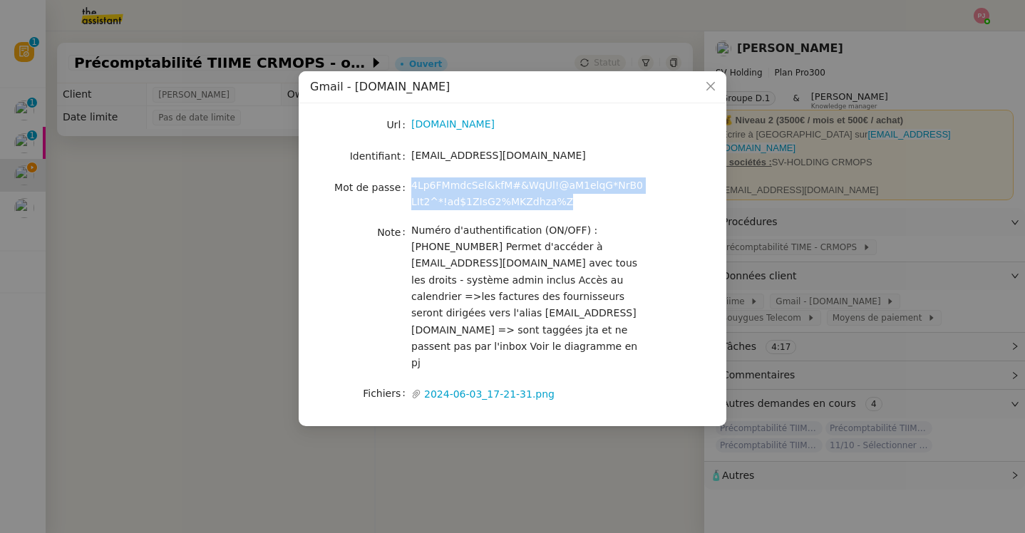
drag, startPoint x: 556, startPoint y: 195, endPoint x: 408, endPoint y: 186, distance: 148.5
click at [407, 186] on nz-form-item "Mot de passe [SECURITY_DATA]" at bounding box center [512, 193] width 405 height 33
copy nz-form-item "4Lp6FMmdcSel&kfM#&WqUl!@aM1elqG*NrB0LIt2^*!ad$1ZIsG2%MKZdhza%Z"
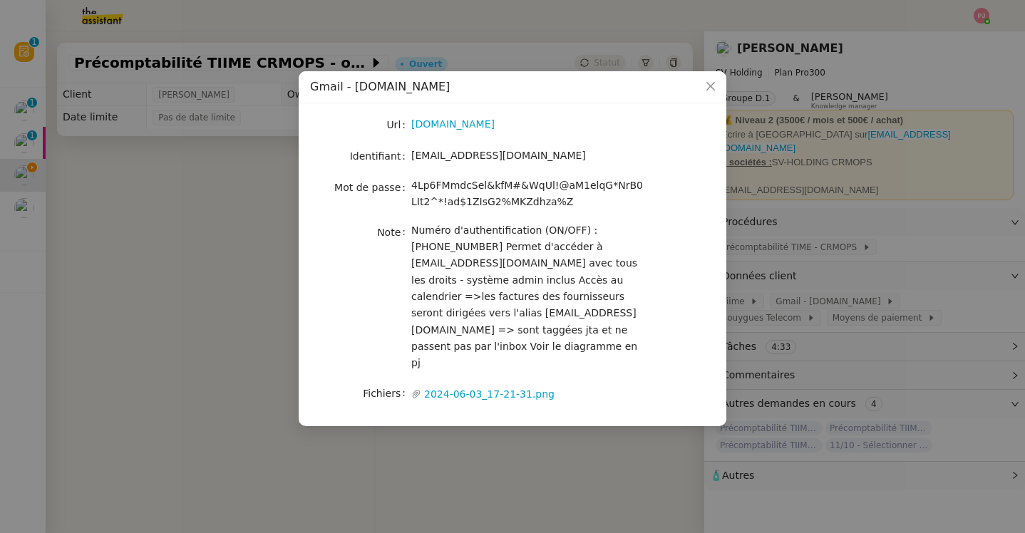
click at [253, 224] on nz-modal-container "Gmail - [DOMAIN_NAME] Url [DOMAIN_NAME] Identifiant [EMAIL_ADDRESS][DOMAIN_NAME…" at bounding box center [512, 266] width 1025 height 533
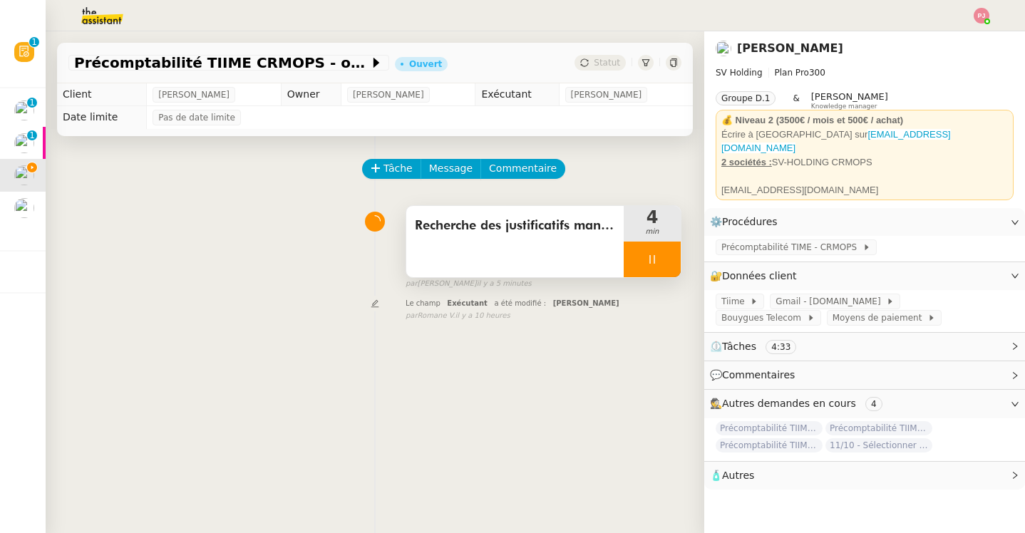
click at [641, 250] on div at bounding box center [651, 260] width 57 height 36
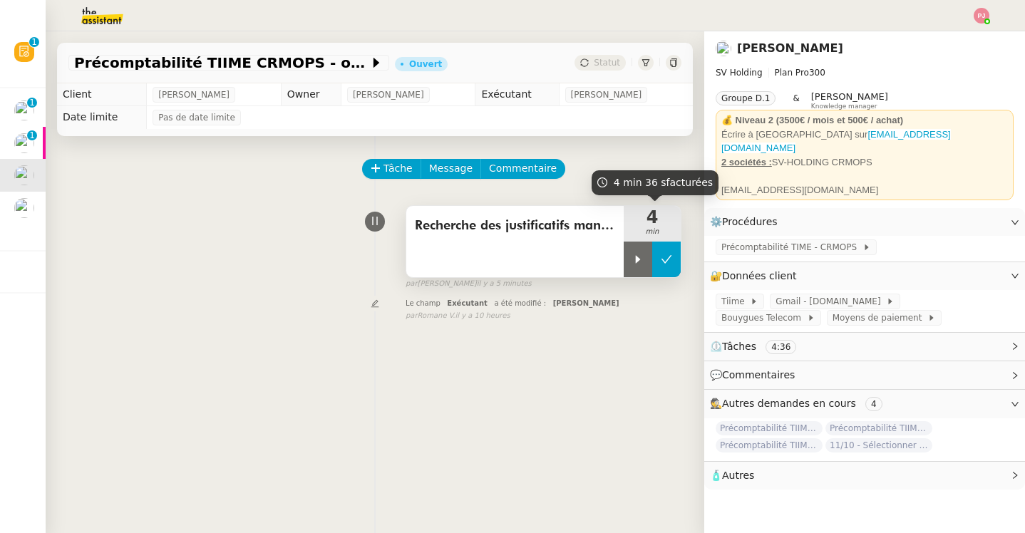
click at [661, 252] on button at bounding box center [666, 260] width 29 height 36
